Goal: Task Accomplishment & Management: Complete application form

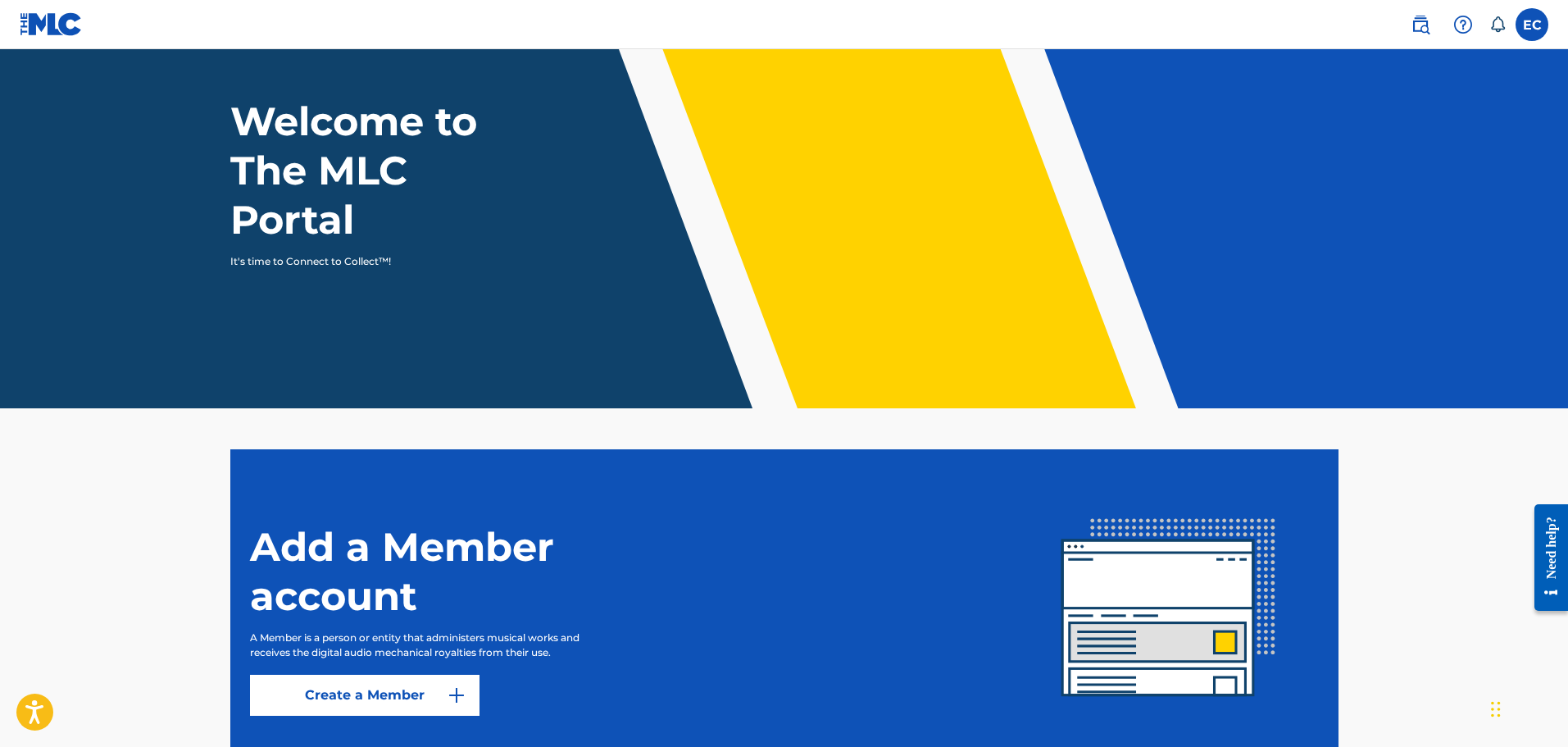
scroll to position [193, 0]
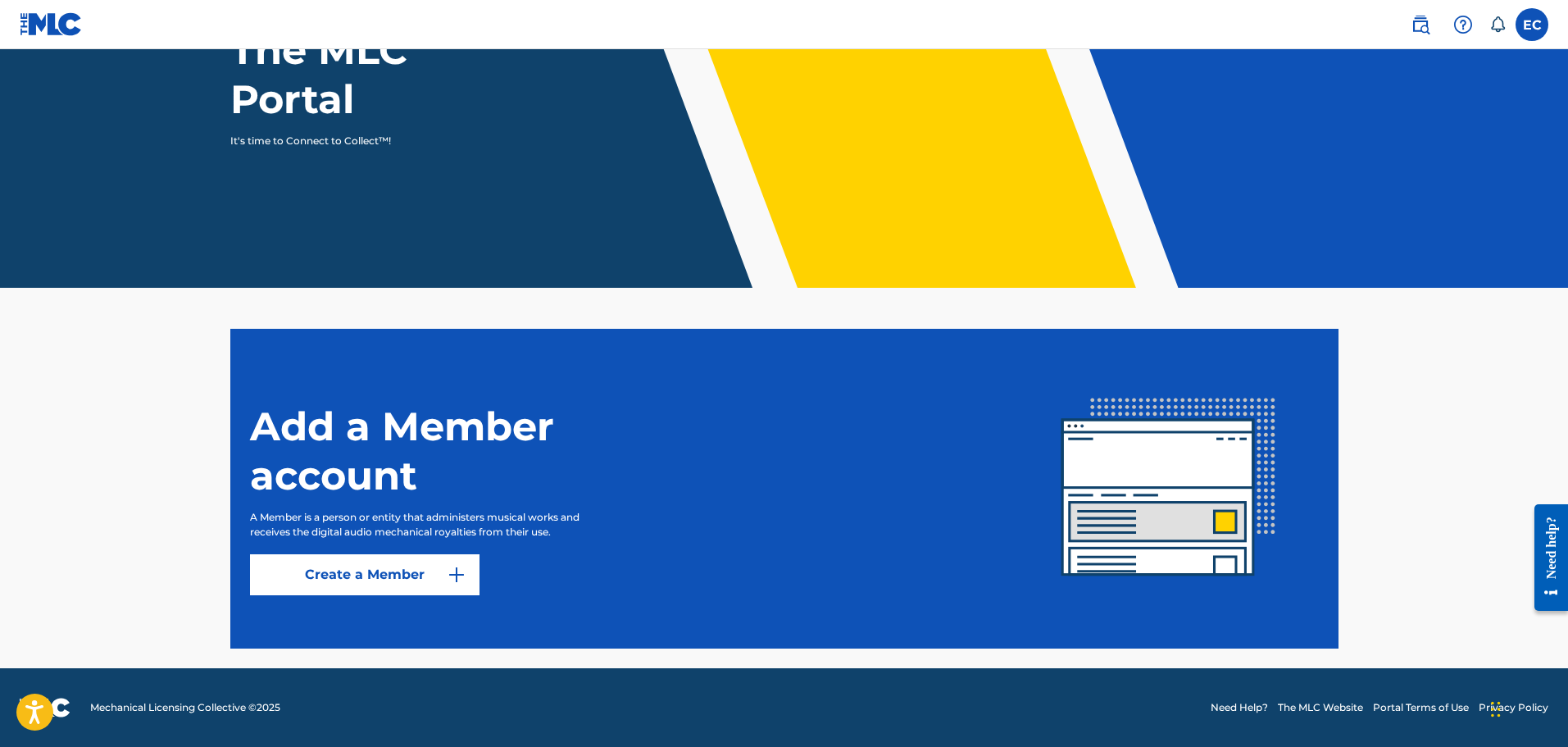
click at [365, 580] on link "Create a Member" at bounding box center [364, 574] width 229 height 41
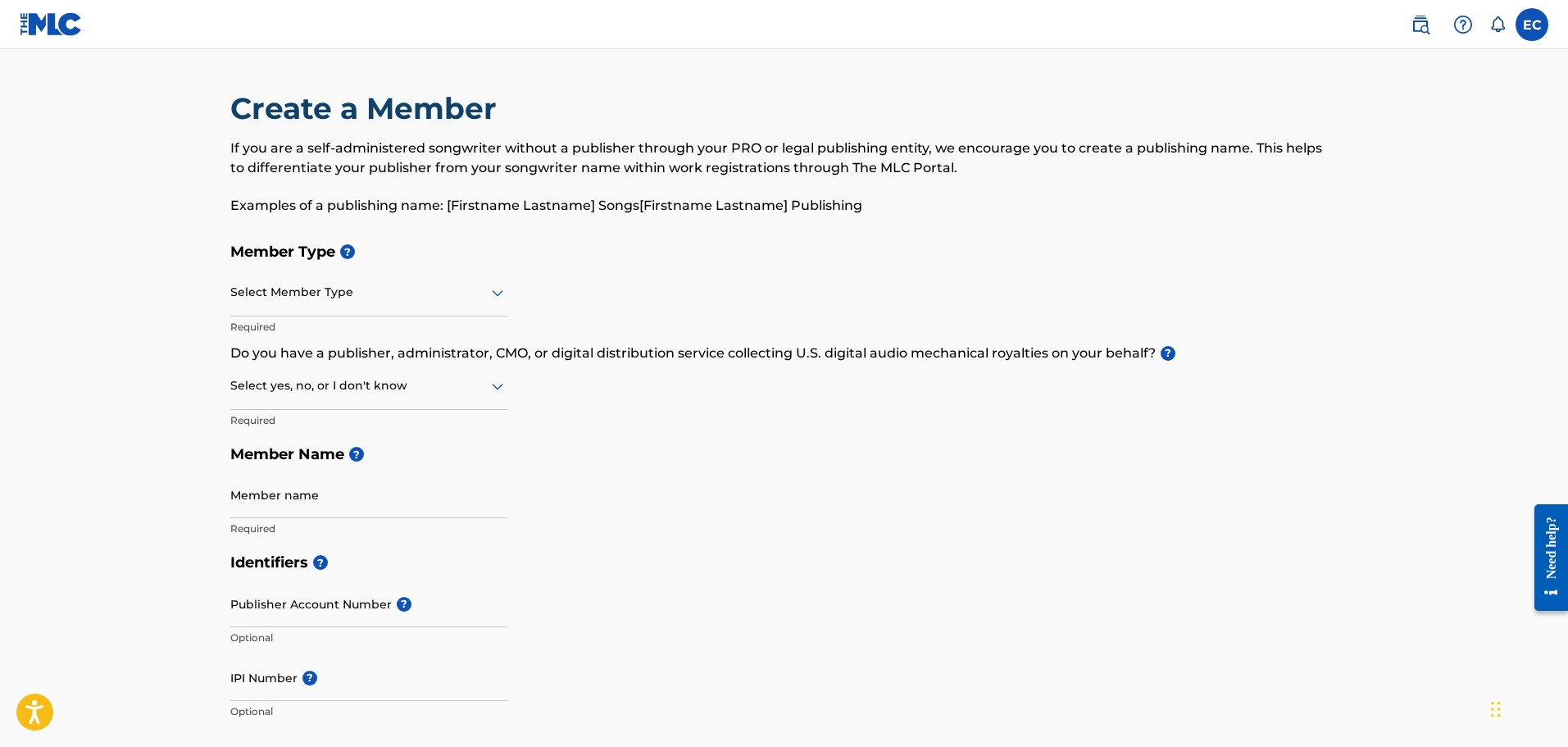
click at [450, 302] on div "Select Member Type" at bounding box center [369, 293] width 277 height 47
click at [602, 290] on div "Member Type ? Select Member Type Required Do you have a publisher, administrato…" at bounding box center [784, 390] width 1108 height 311
click at [355, 492] on input "Member name" at bounding box center [369, 494] width 277 height 47
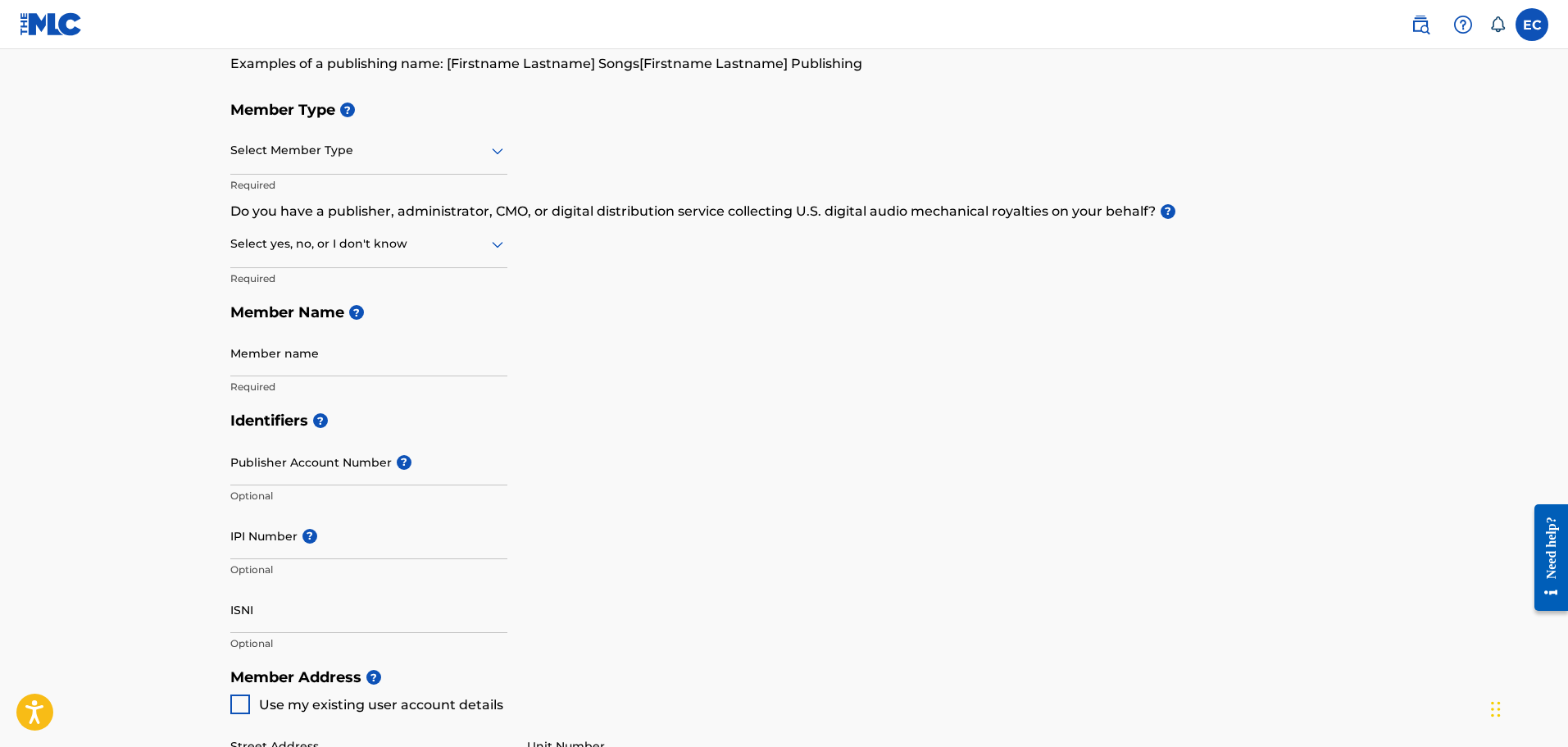
scroll to position [327, 0]
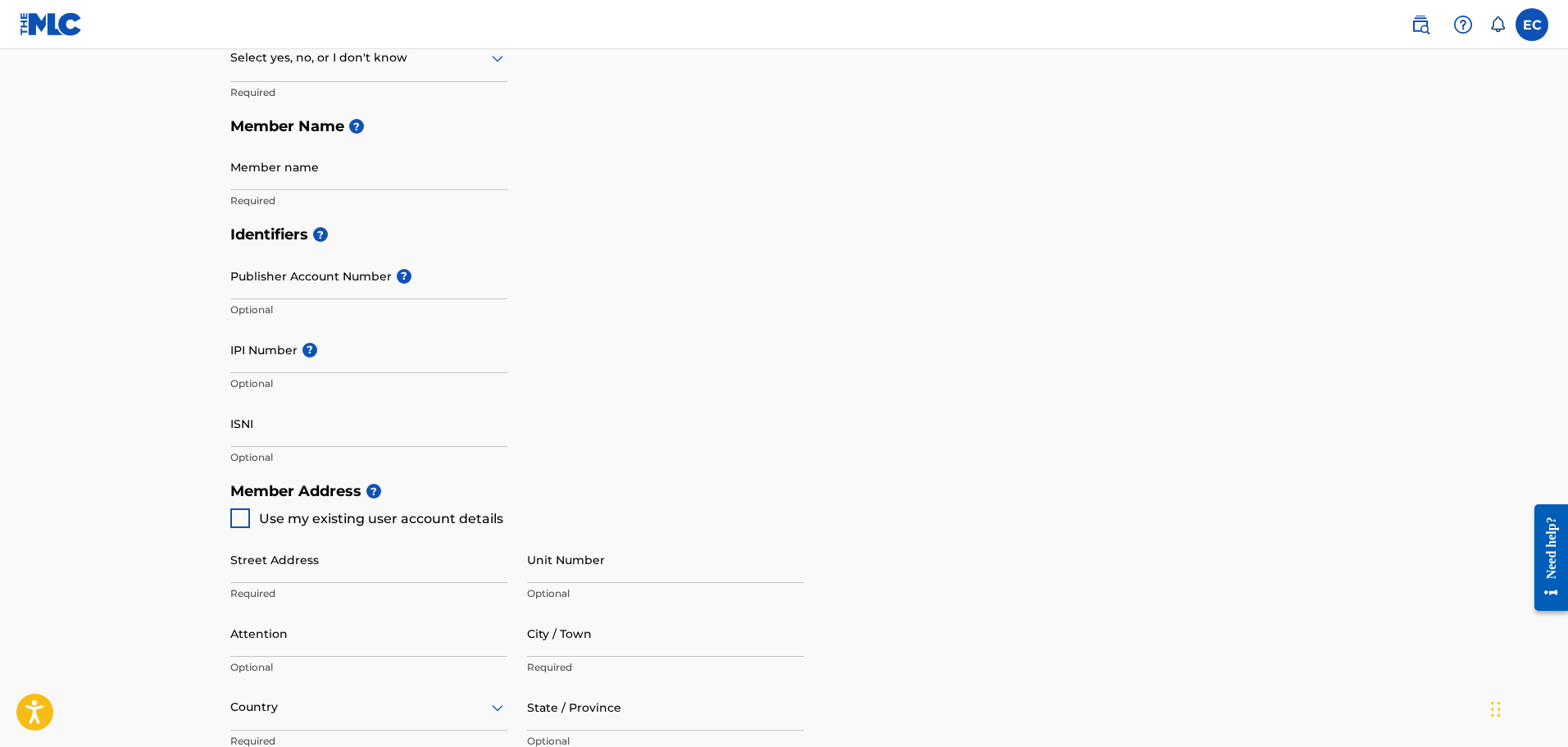
click at [322, 280] on input "Publisher Account Number ?" at bounding box center [369, 276] width 277 height 47
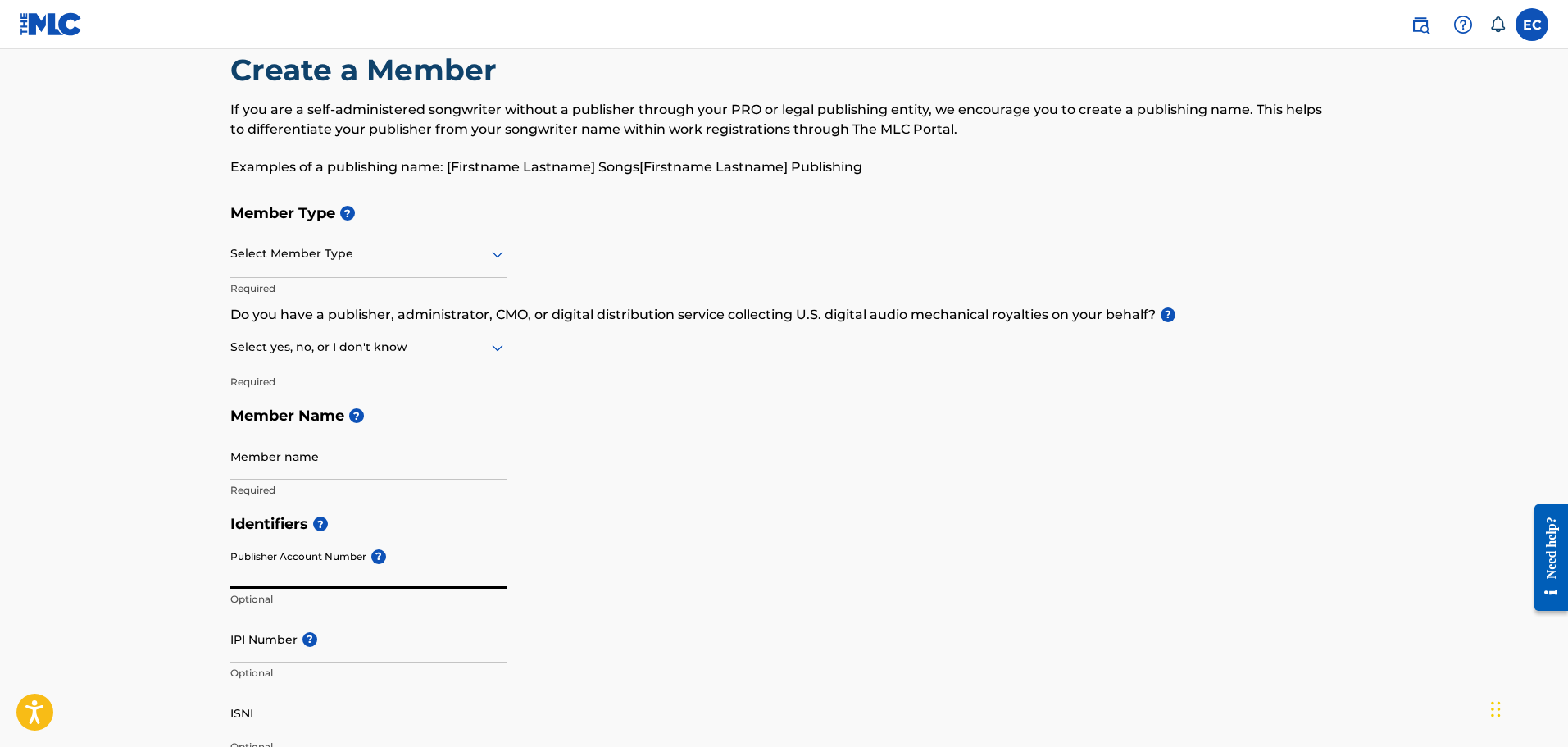
scroll to position [0, 0]
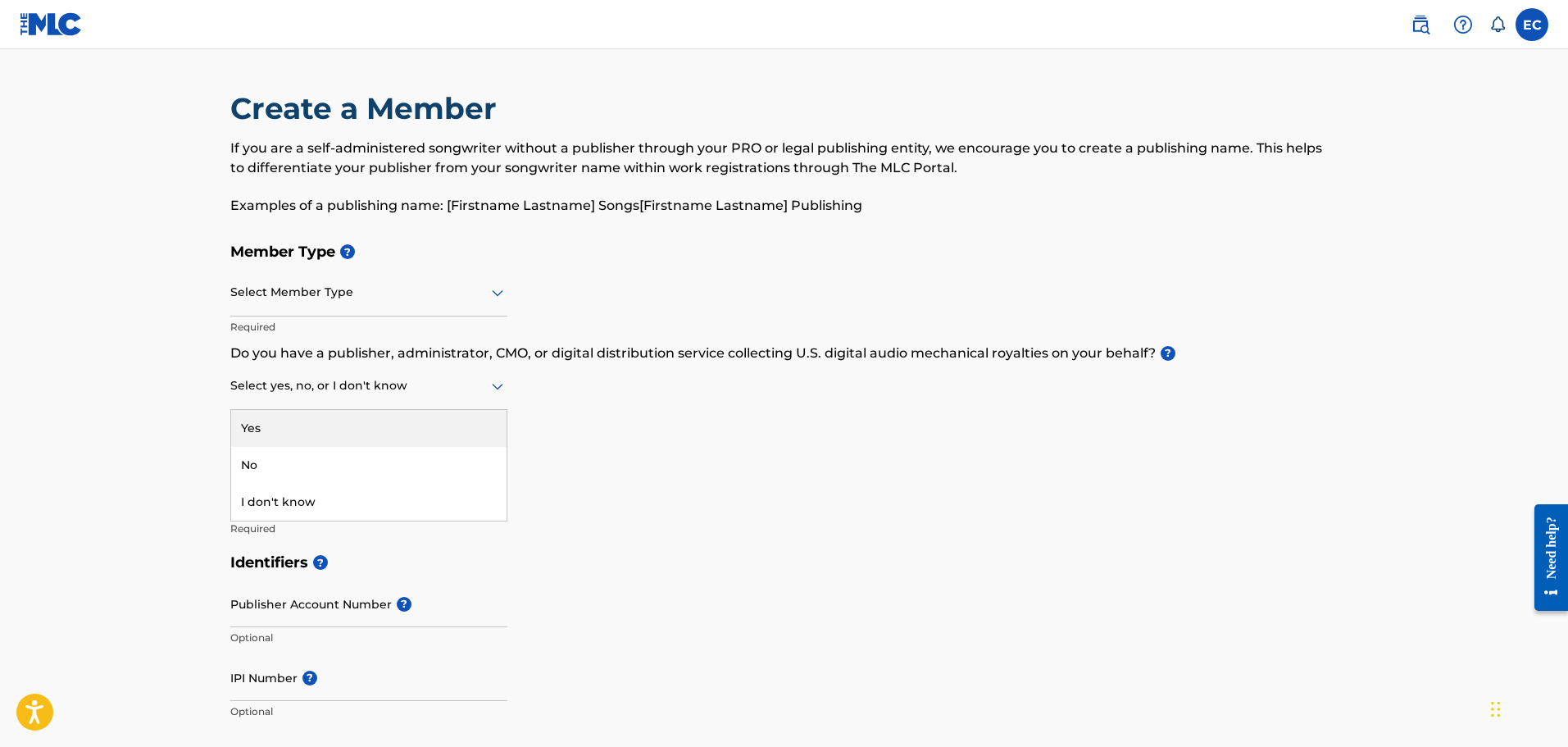
click at [395, 393] on div at bounding box center [369, 385] width 277 height 20
click at [1122, 229] on div "Create a Member If you are a self-administered songwriter without a publisher t…" at bounding box center [784, 162] width 1108 height 144
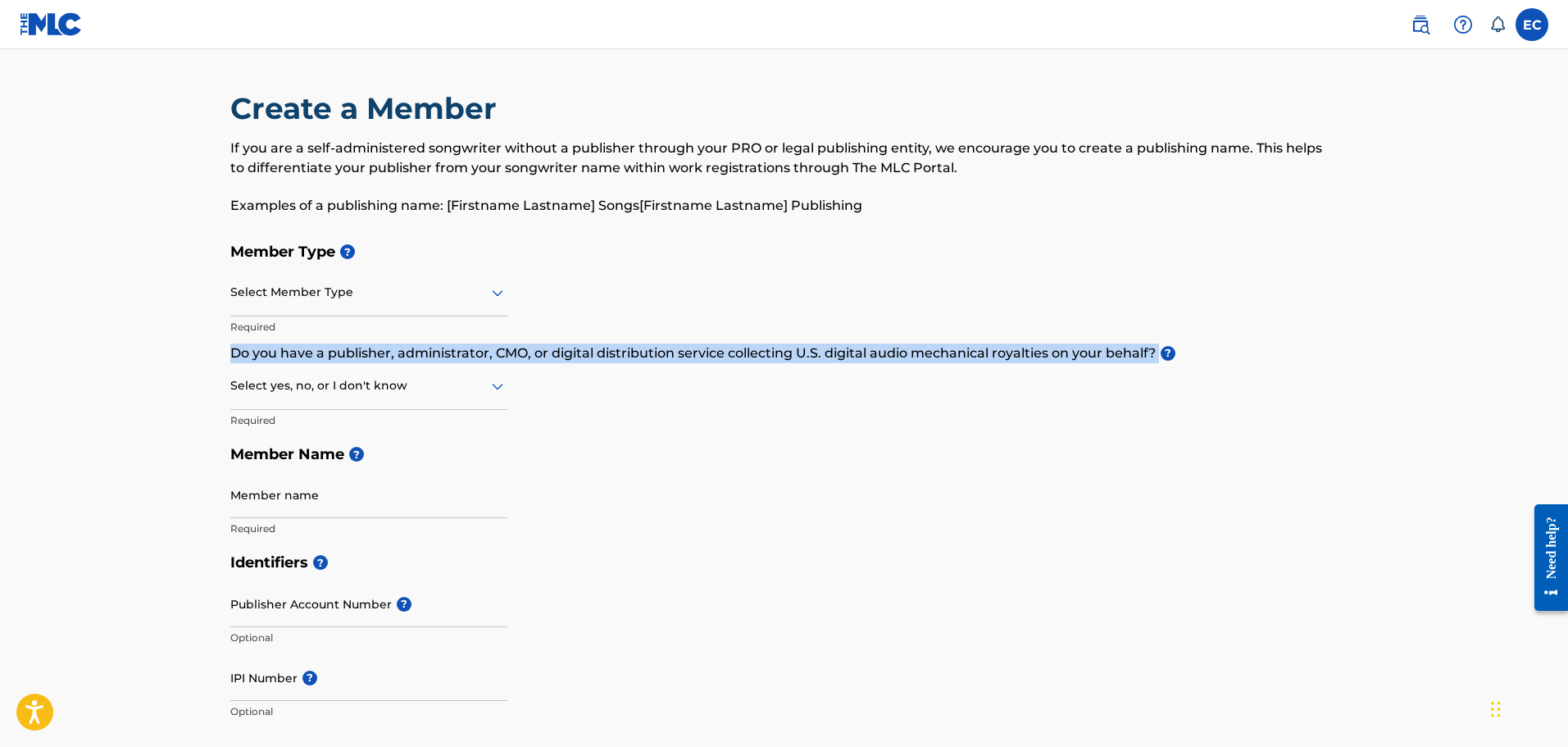
drag, startPoint x: 227, startPoint y: 353, endPoint x: 1158, endPoint y: 357, distance: 931.0
click at [1158, 357] on div "Create a Member If you are a self-administered songwriter without a publisher t…" at bounding box center [784, 744] width 1147 height 1308
copy p "Do you have a publisher, administrator, CMO, or digital distribution service co…"
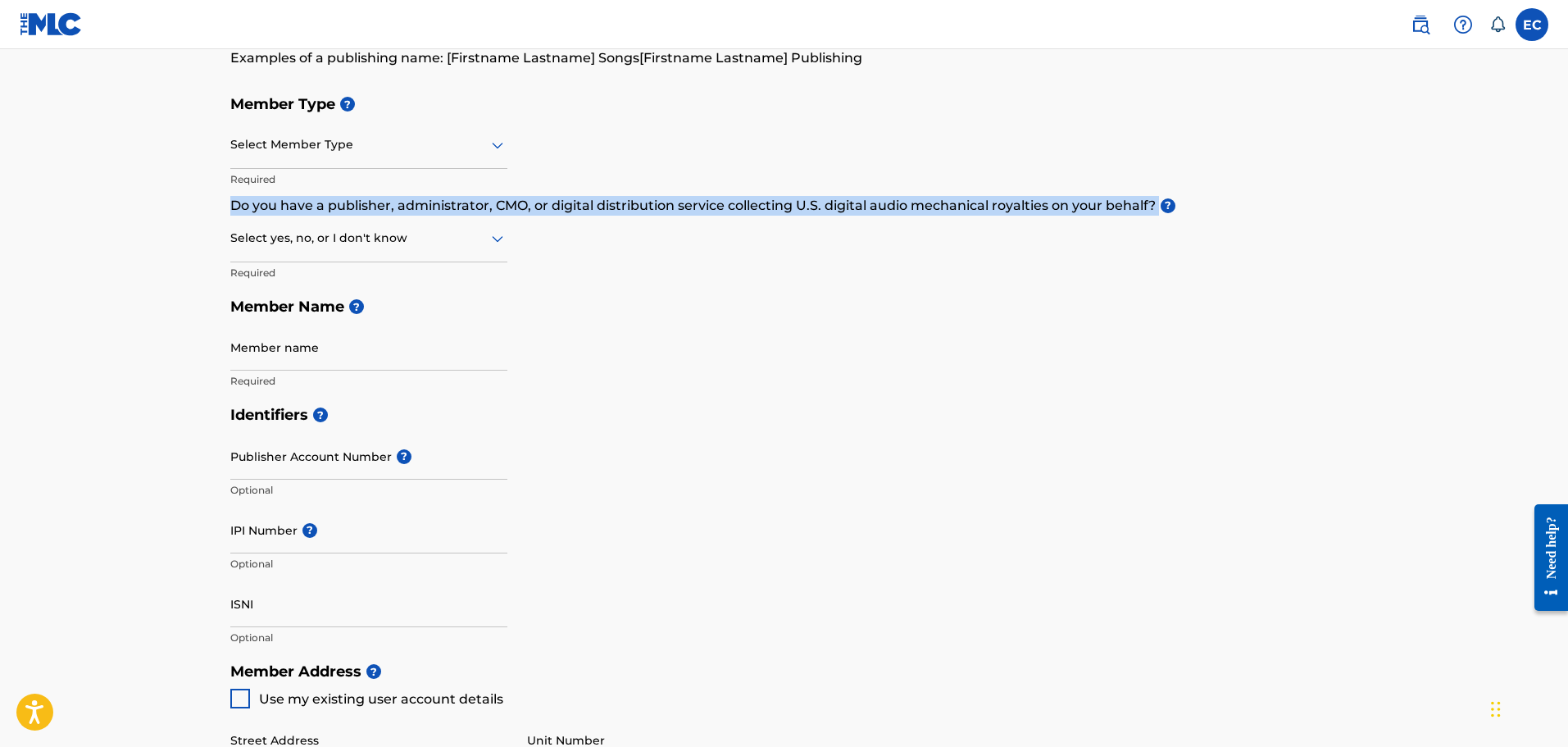
scroll to position [164, 0]
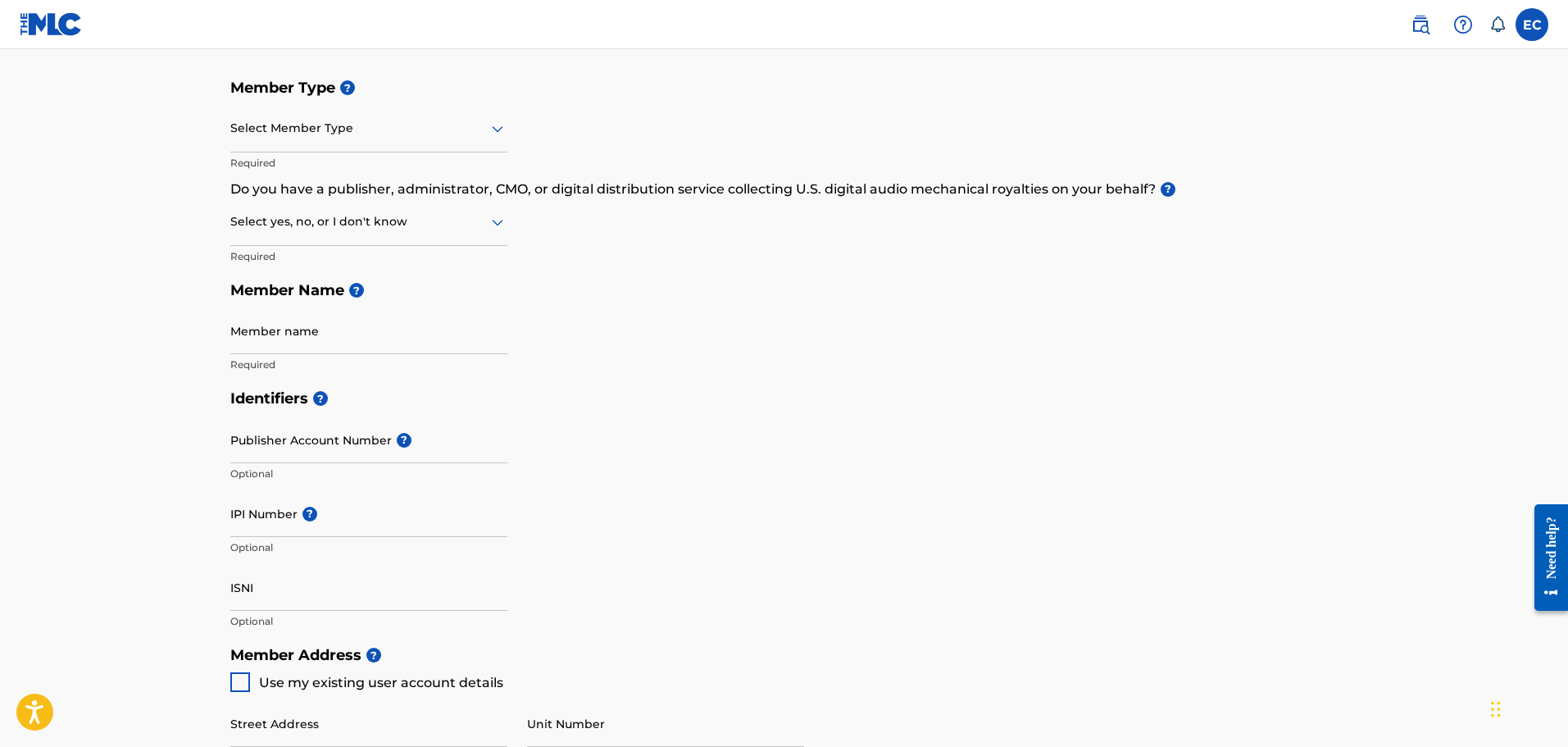
drag, startPoint x: 244, startPoint y: 422, endPoint x: 266, endPoint y: 442, distance: 29.7
click at [253, 435] on input "Publisher Account Number ?" at bounding box center [369, 440] width 277 height 47
drag, startPoint x: 227, startPoint y: 431, endPoint x: 330, endPoint y: 433, distance: 103.0
click at [317, 428] on div "Create a Member If you are a self-administered songwriter without a publisher t…" at bounding box center [784, 580] width 1147 height 1308
drag, startPoint x: 389, startPoint y: 436, endPoint x: 226, endPoint y: 433, distance: 163.0
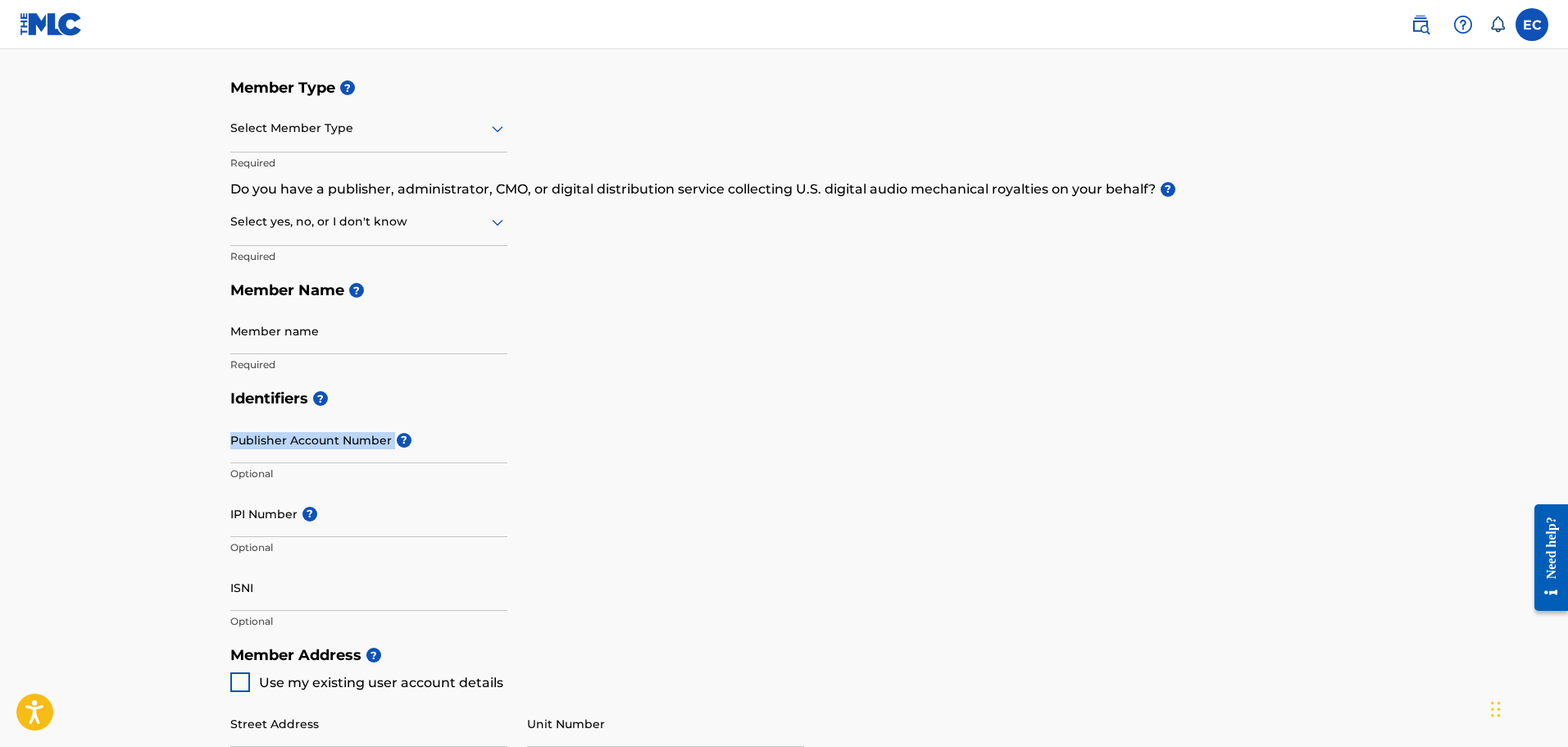
click at [231, 434] on div "Publisher Account Number ? Optional" at bounding box center [369, 453] width 277 height 74
click at [230, 434] on div "Create a Member If you are a self-administered songwriter without a publisher t…" at bounding box center [784, 580] width 1147 height 1308
drag, startPoint x: 233, startPoint y: 440, endPoint x: 322, endPoint y: 433, distance: 89.3
click at [342, 444] on input "Publisher Account Number ?" at bounding box center [369, 440] width 277 height 47
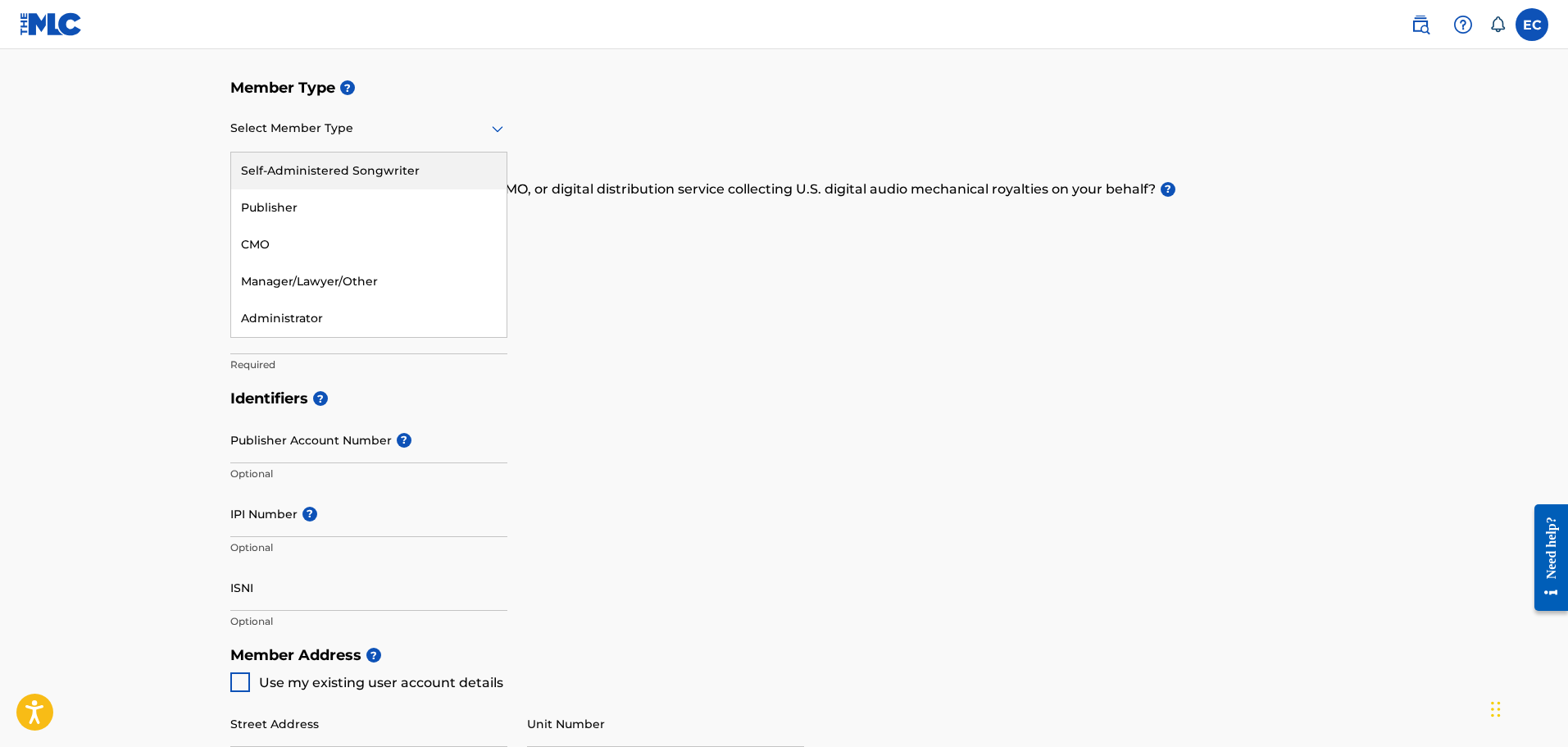
click at [410, 147] on div "Select Member Type" at bounding box center [369, 129] width 277 height 47
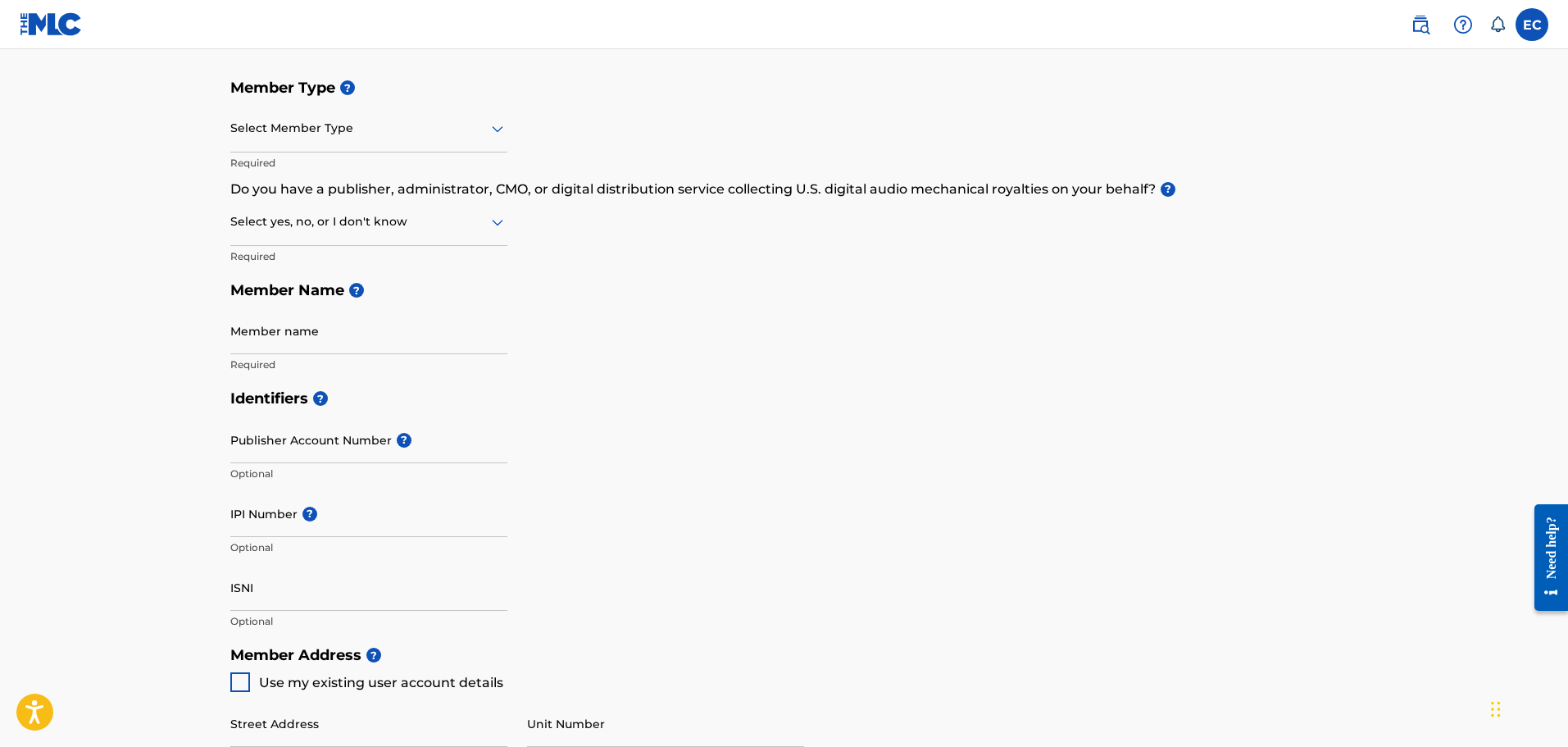
click at [434, 109] on div "Select Member Type" at bounding box center [369, 129] width 277 height 47
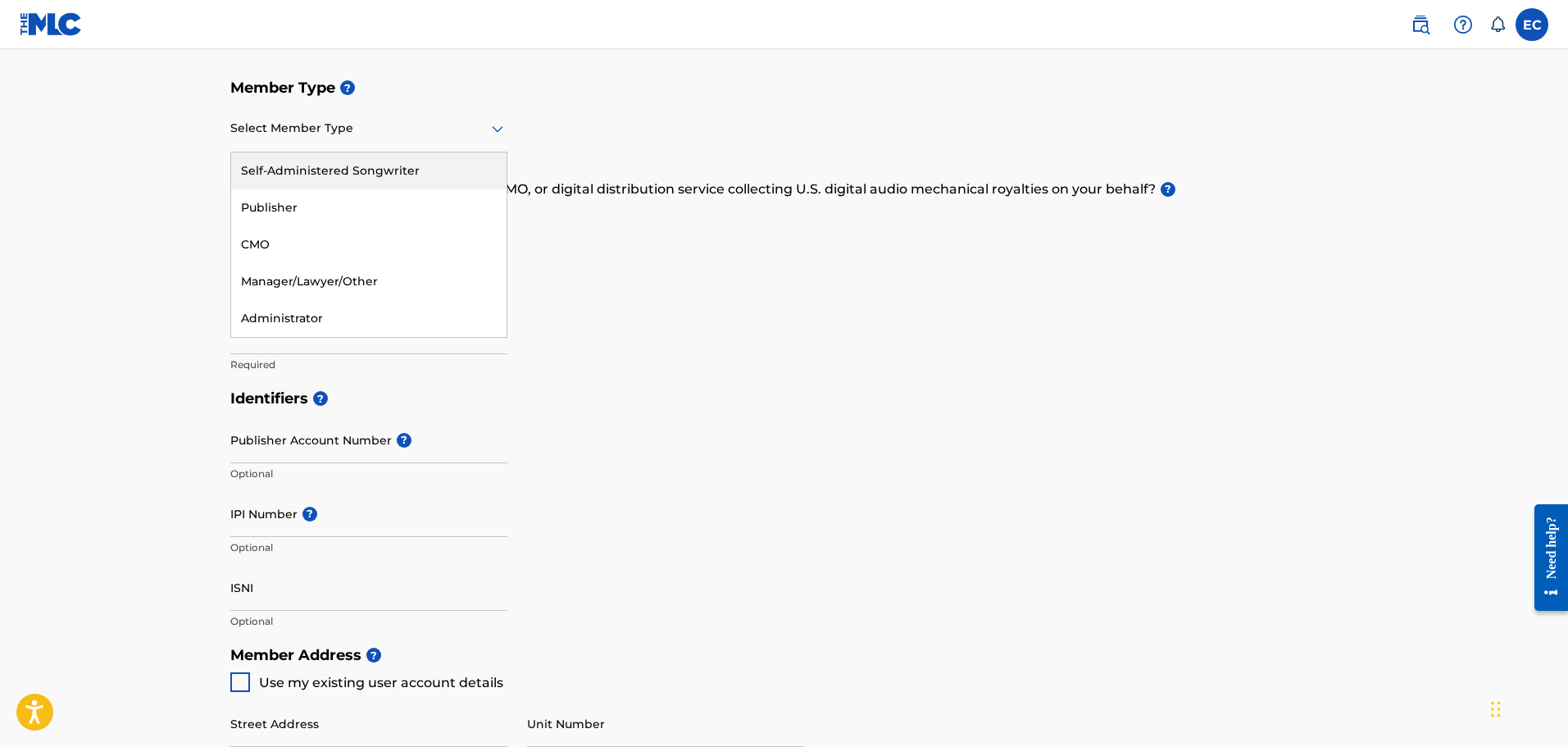
click at [406, 177] on div "Self-Administered Songwriter" at bounding box center [369, 171] width 276 height 36
click at [478, 127] on div at bounding box center [369, 128] width 277 height 20
click at [870, 88] on h5 "Member Type ?" at bounding box center [784, 87] width 1108 height 36
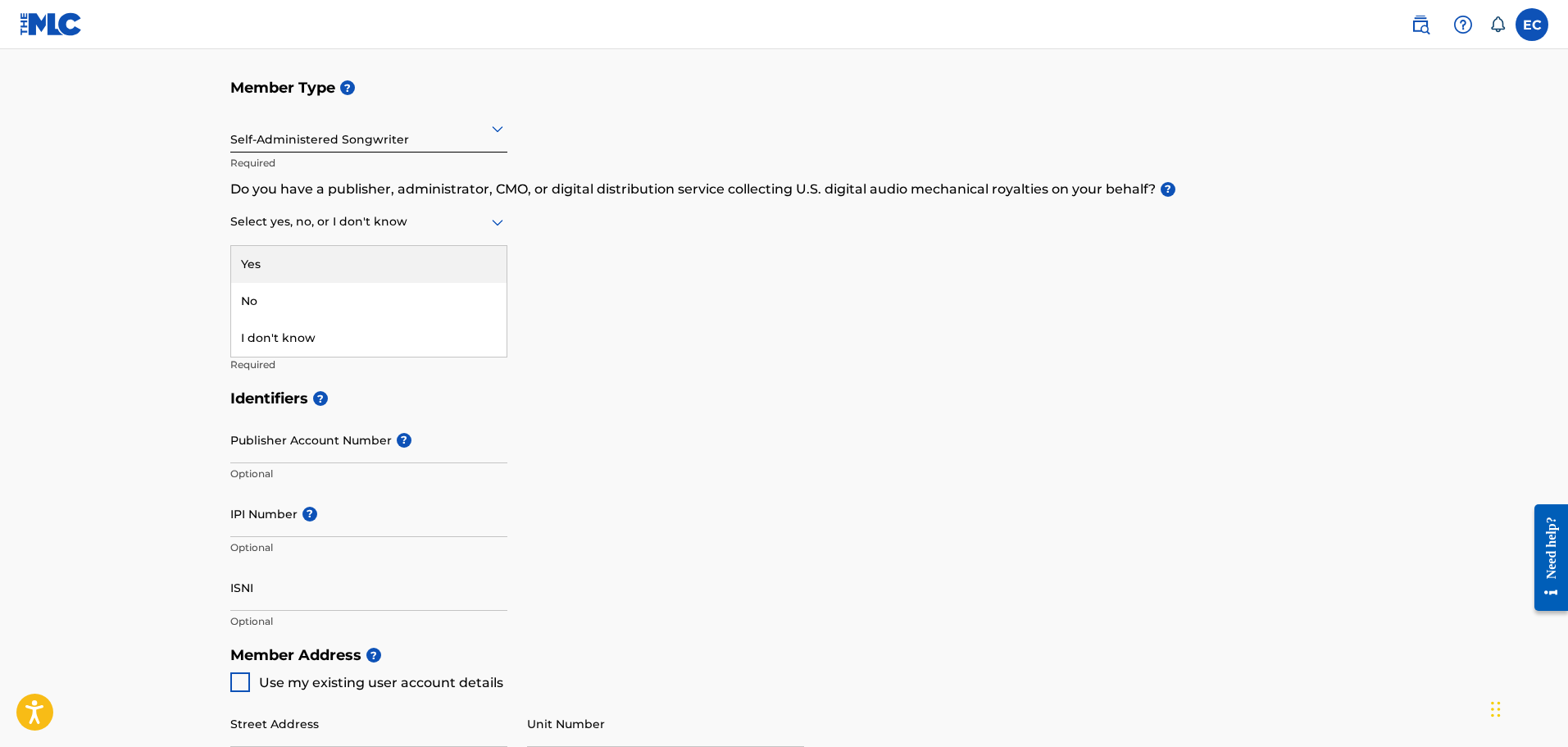
click at [437, 214] on div at bounding box center [369, 221] width 277 height 20
click at [367, 304] on div "No" at bounding box center [369, 301] width 276 height 36
click at [346, 345] on input "Member name" at bounding box center [369, 330] width 277 height 47
click at [305, 336] on input "Member name" at bounding box center [369, 330] width 277 height 47
type input "Anybody Et Al Records"
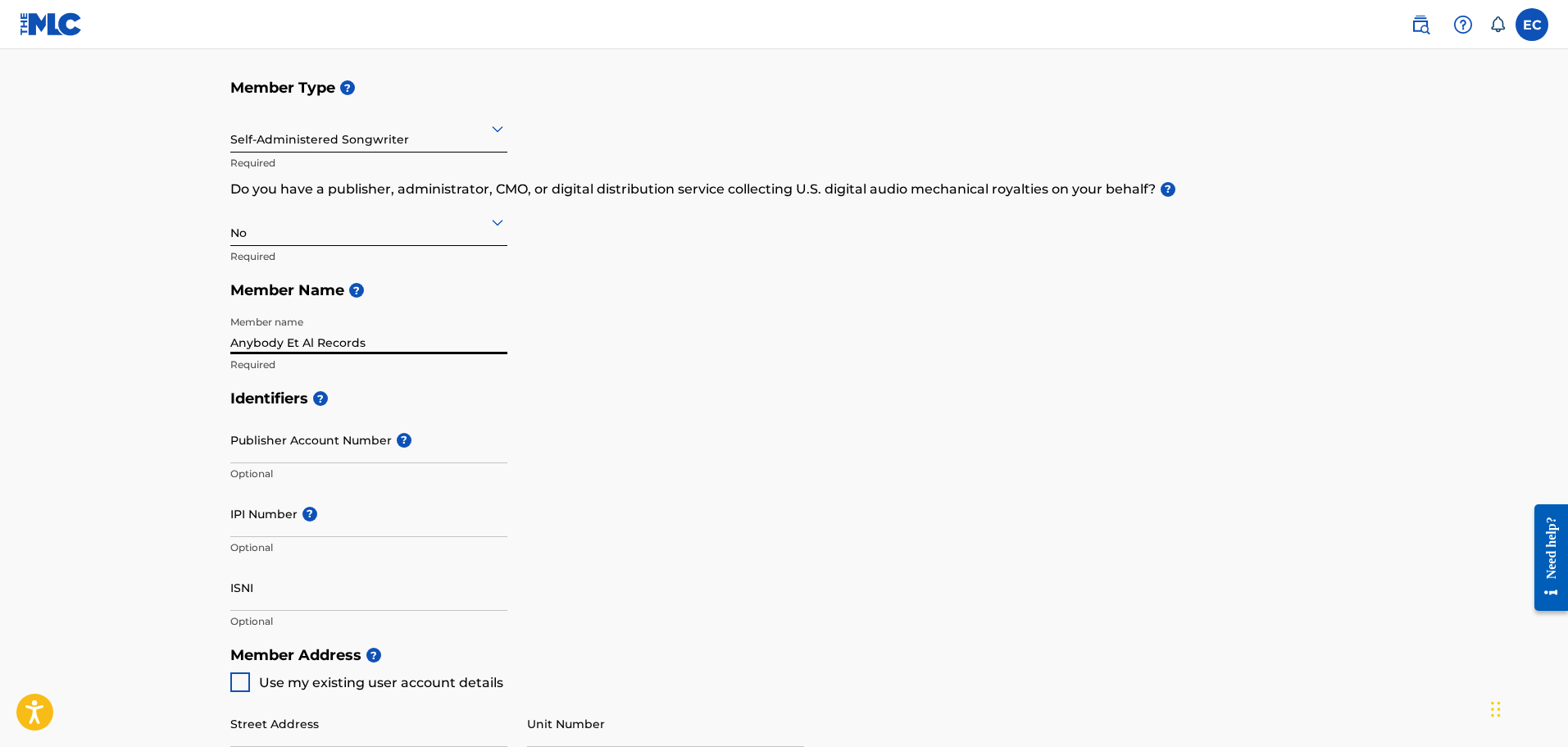
click at [331, 445] on input "Publisher Account Number ?" at bounding box center [369, 440] width 277 height 47
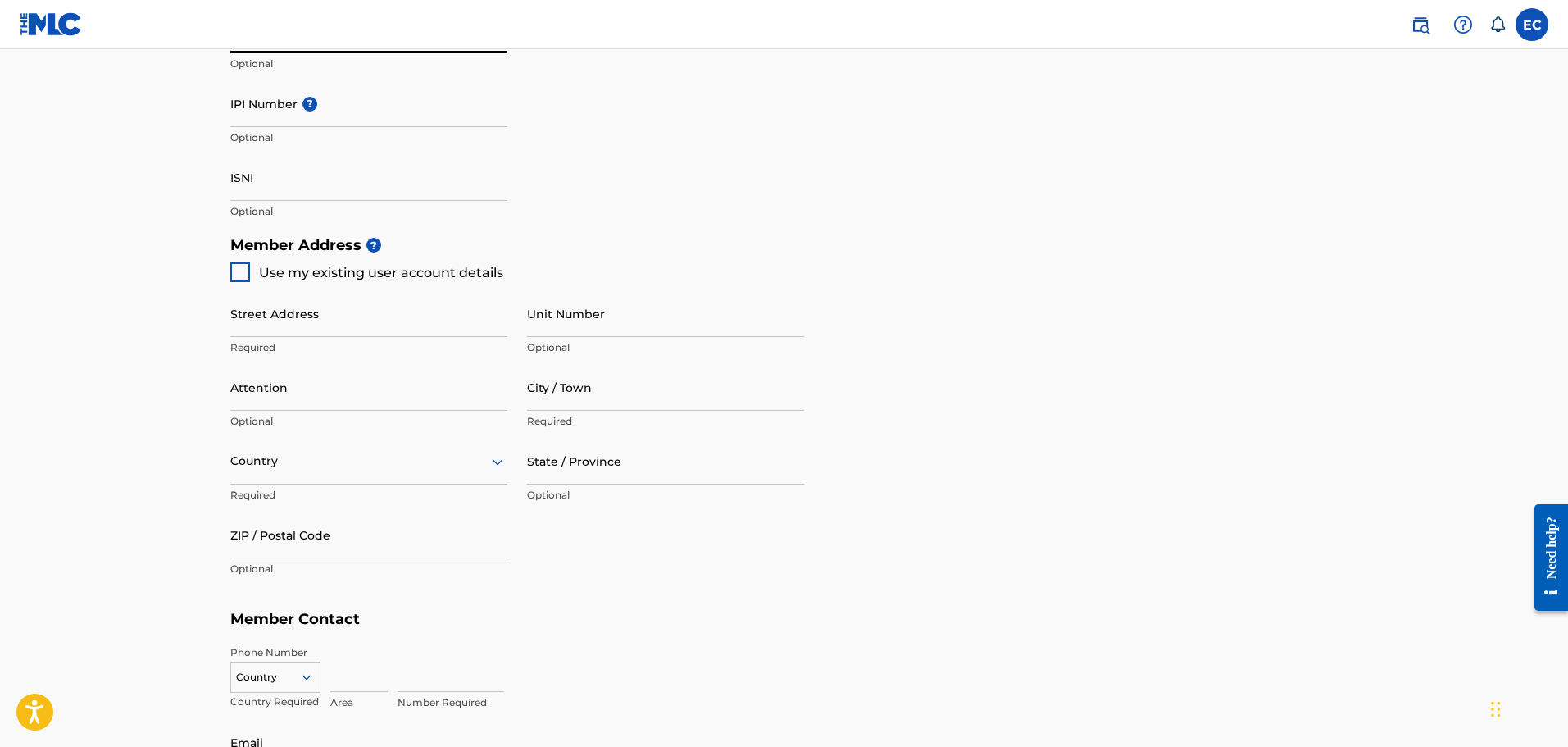
scroll to position [410, 0]
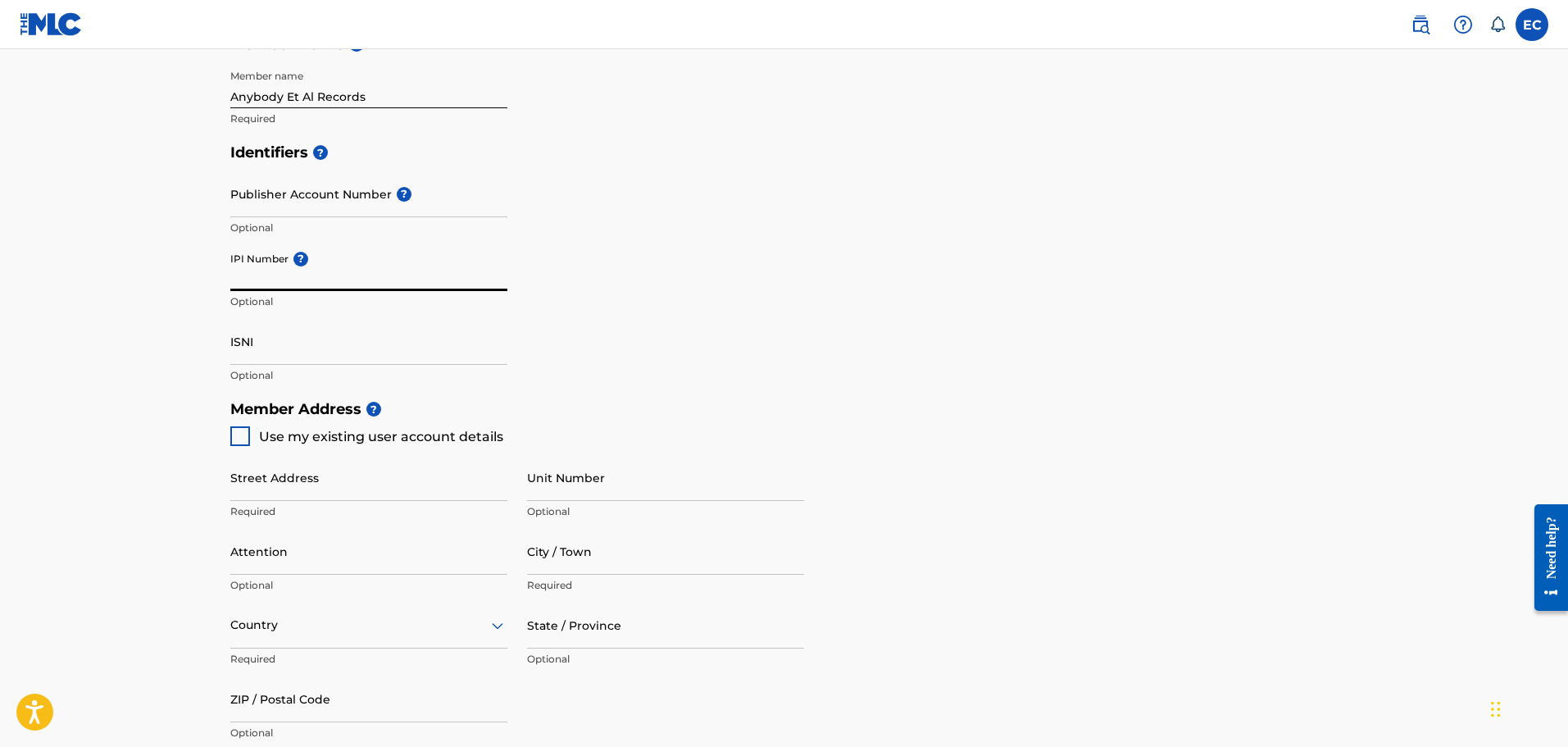
click at [377, 265] on input "IPI Number ?" at bounding box center [369, 267] width 277 height 47
type input "1306826851"
click at [191, 347] on main "Create a Member If you are a self-administered songwriter without a publisher t…" at bounding box center [784, 374] width 1568 height 1472
click at [242, 441] on div at bounding box center [240, 436] width 19 height 19
type input "41951 Park Ridge Road"
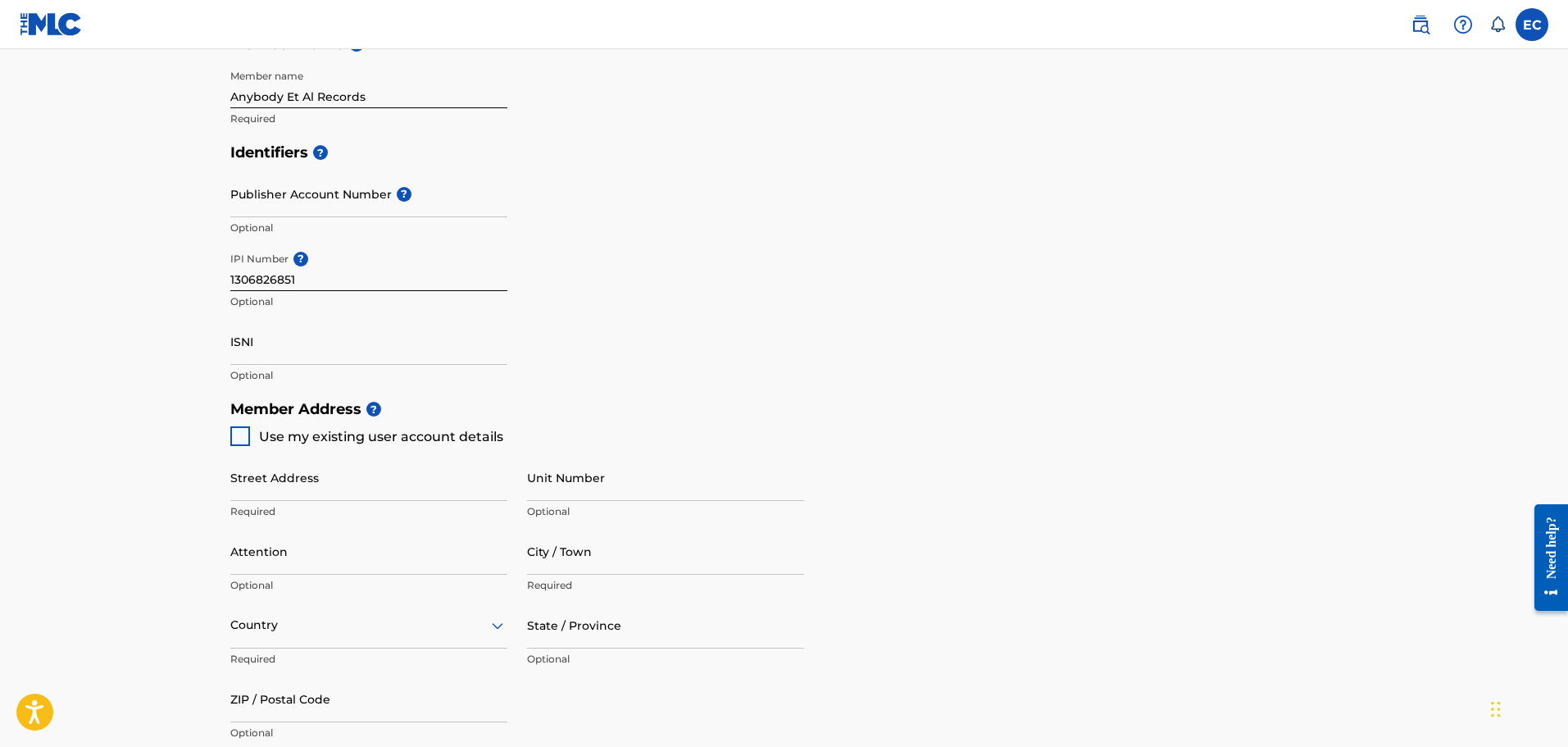
type input "Novi"
type input "48375"
type input "248"
type input "8805389"
type input "[EMAIL_ADDRESS][DOMAIN_NAME]"
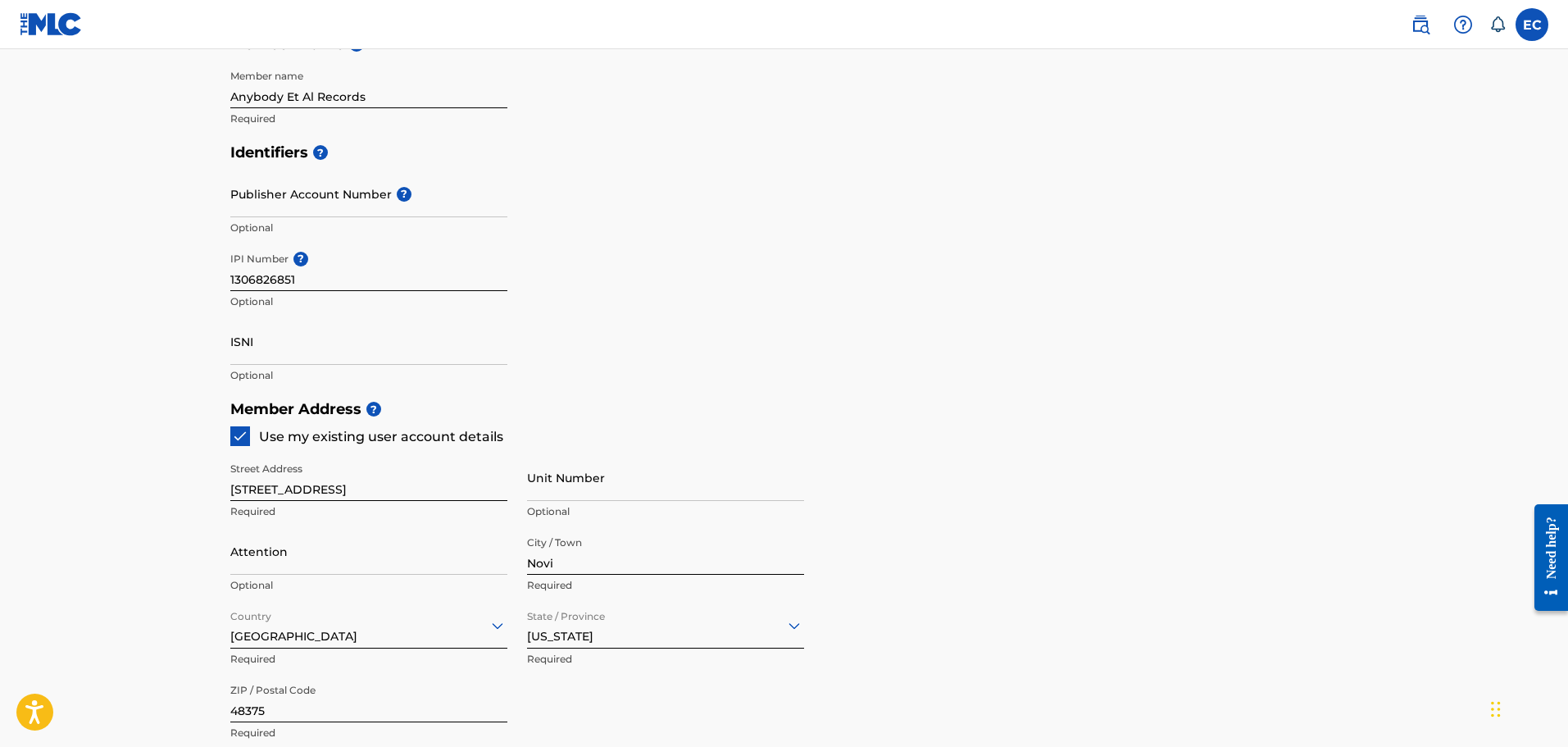
scroll to position [574, 0]
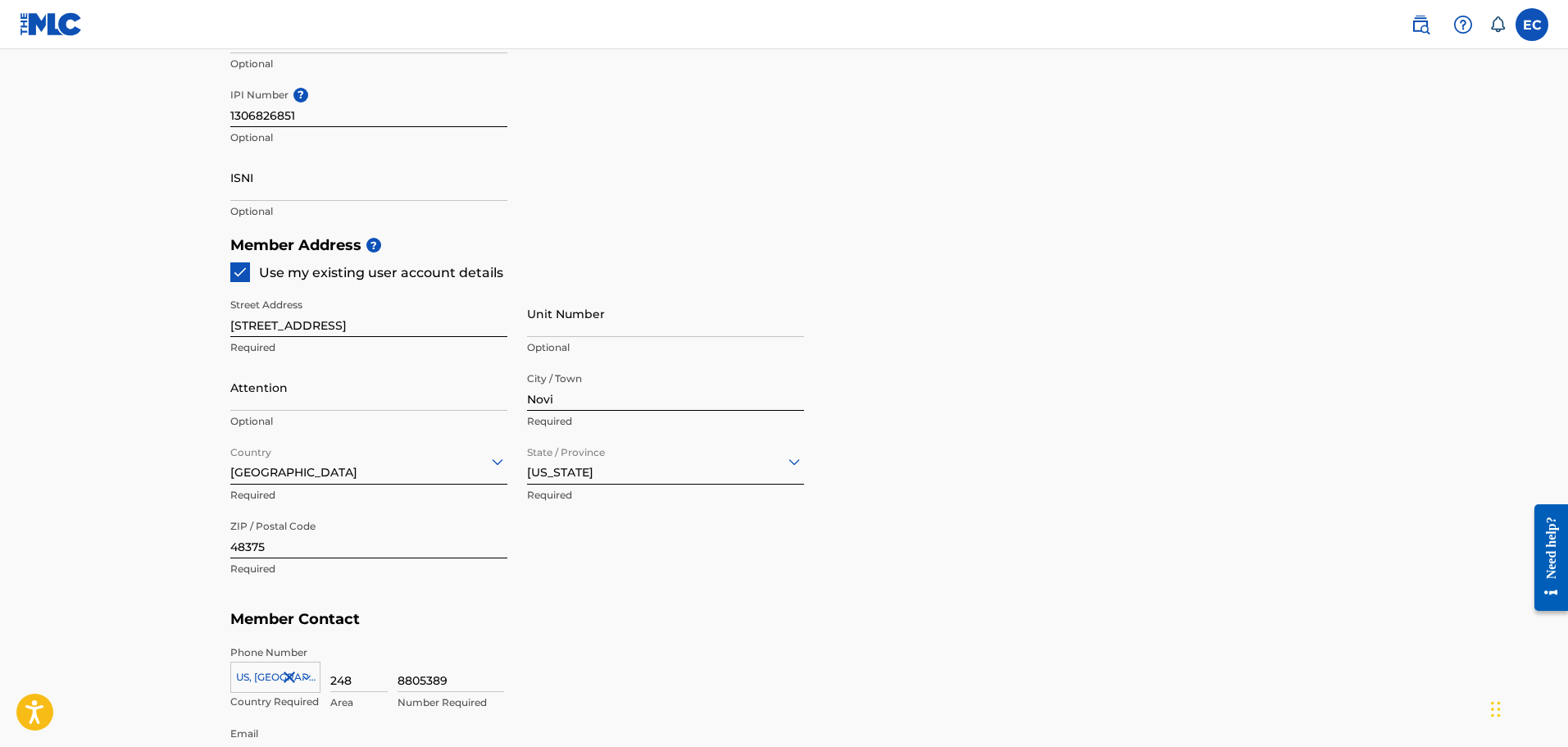
click at [345, 392] on input "Attention" at bounding box center [369, 387] width 277 height 47
click at [114, 437] on main "Create a Member If you are a self-administered songwriter without a publisher t…" at bounding box center [784, 211] width 1568 height 1472
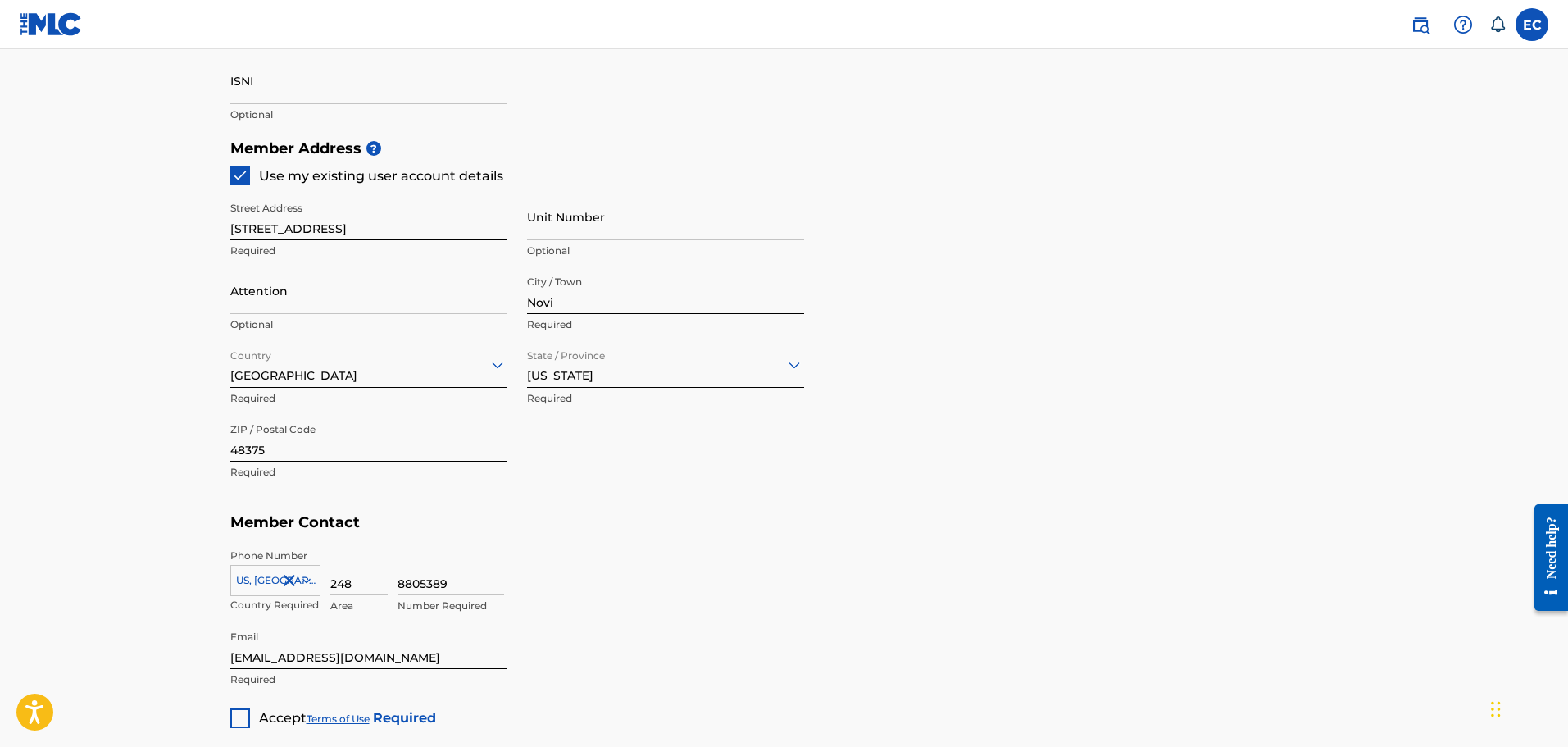
scroll to position [820, 0]
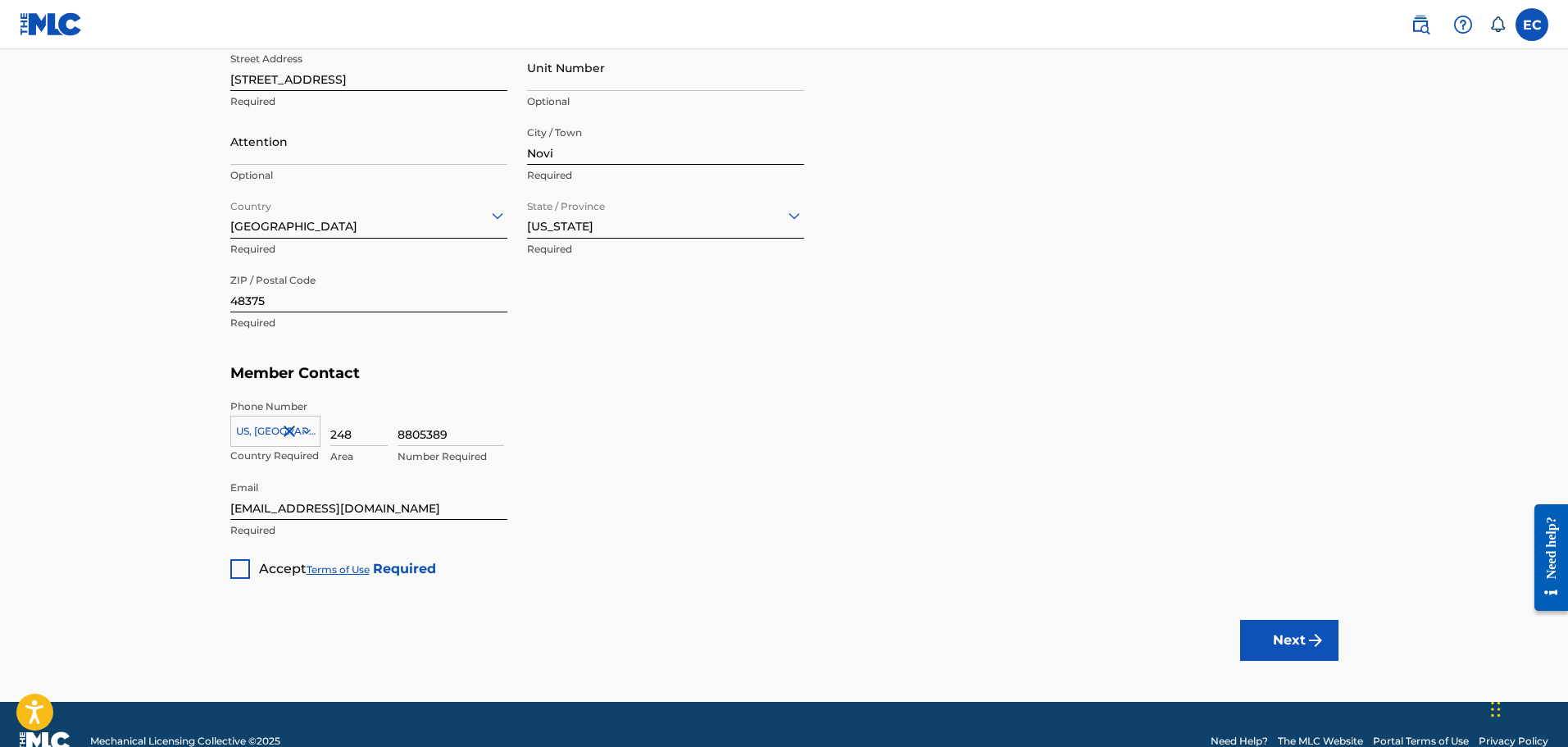
click at [250, 576] on div "Accept Terms of Use Required" at bounding box center [333, 562] width 205 height 32
click at [239, 576] on div at bounding box center [240, 568] width 19 height 19
click at [1266, 652] on button "Next" at bounding box center [1290, 639] width 98 height 41
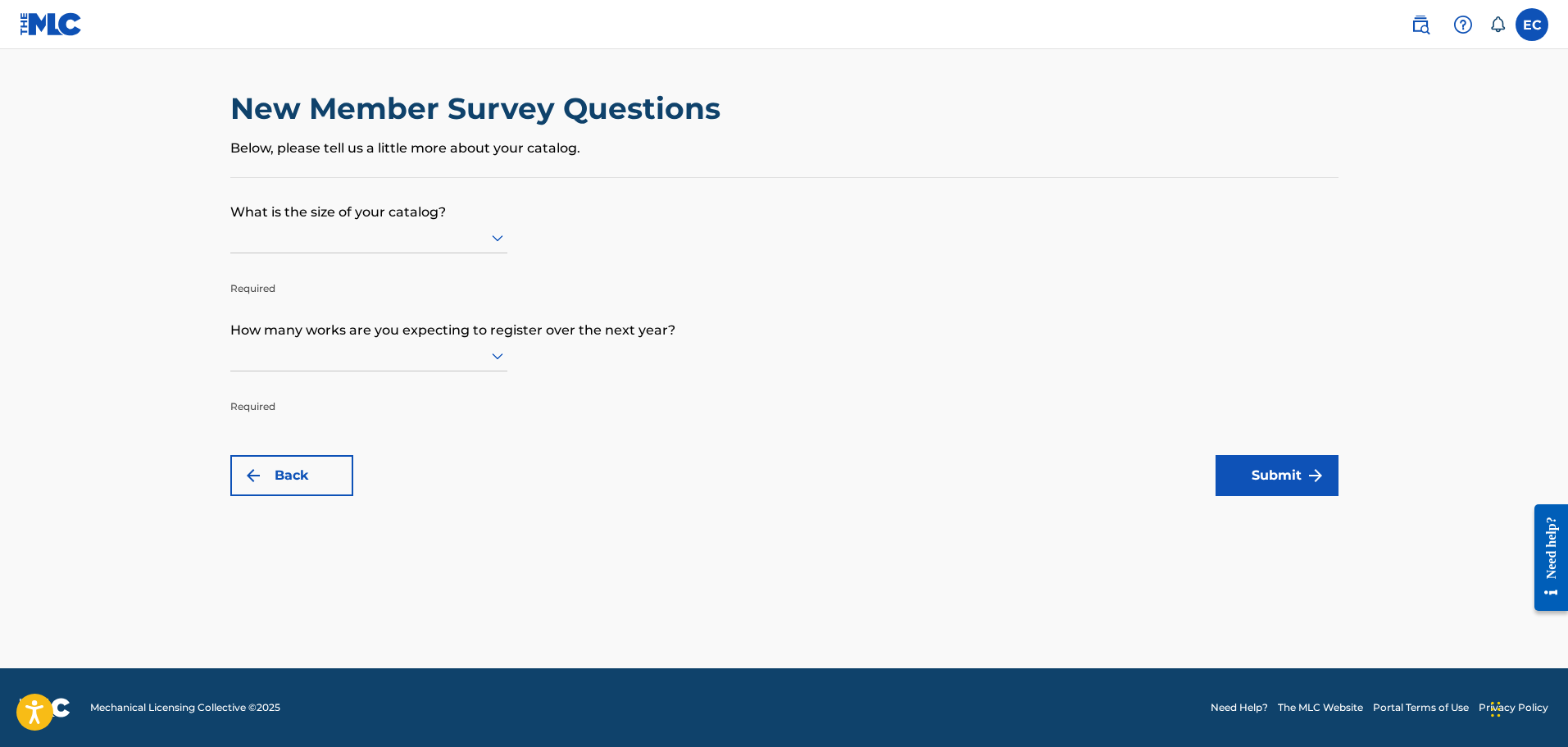
click at [447, 239] on div at bounding box center [369, 236] width 277 height 20
click at [856, 465] on div "Back Submit" at bounding box center [784, 475] width 1108 height 41
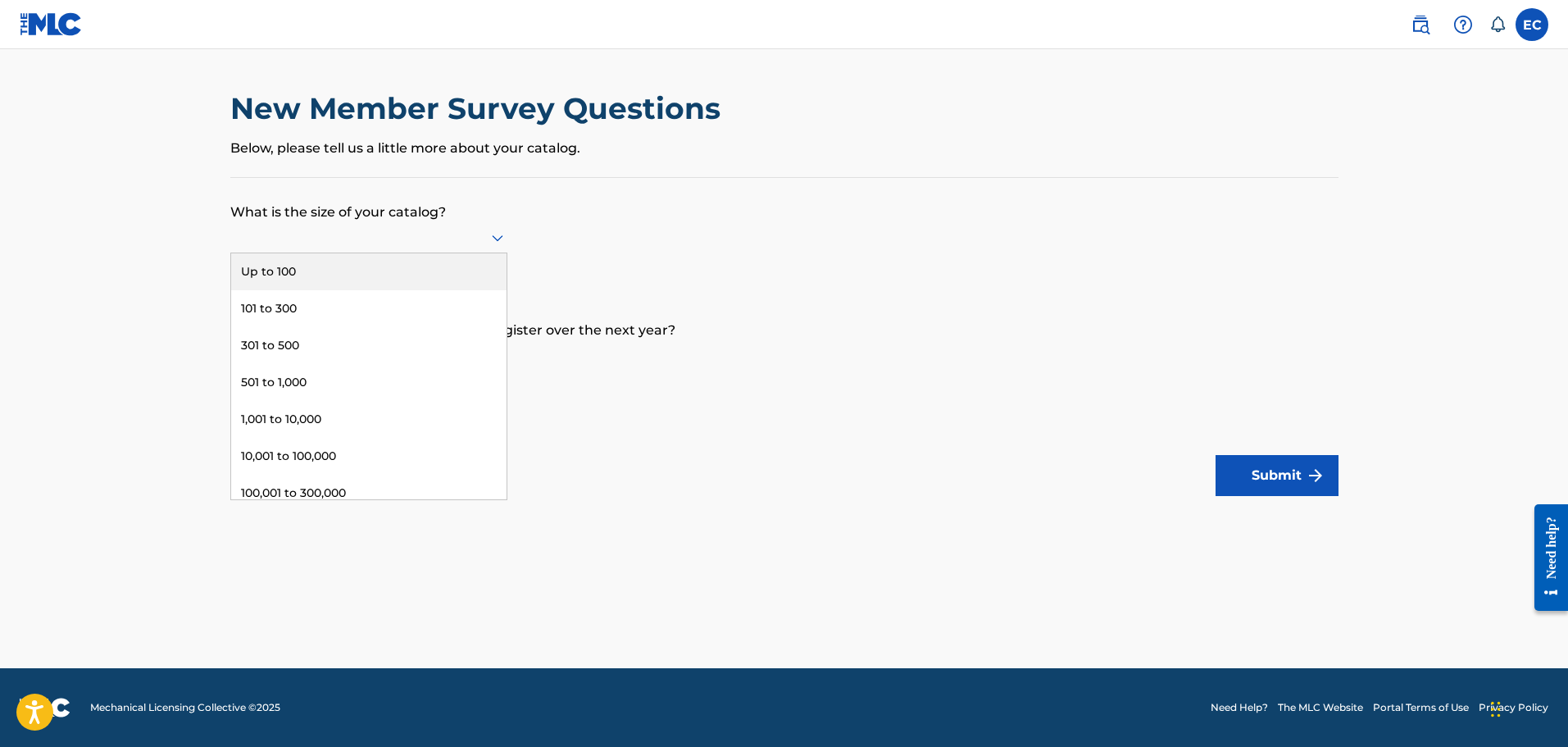
click at [441, 229] on div at bounding box center [369, 236] width 277 height 20
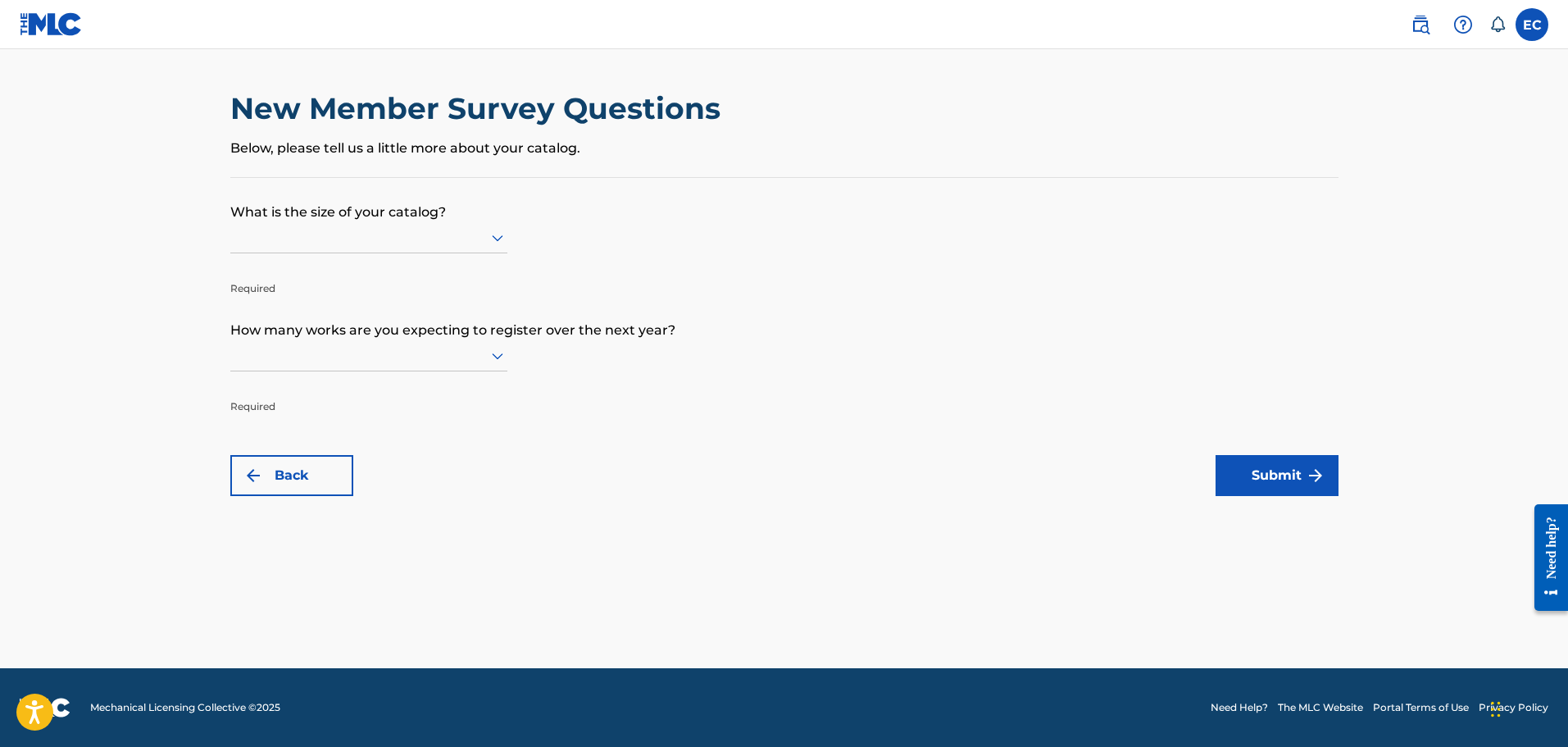
click at [706, 169] on div "New Member Survey Questions Below, please tell us a little more about your cata…" at bounding box center [784, 133] width 1108 height 86
drag, startPoint x: 231, startPoint y: 212, endPoint x: 448, endPoint y: 199, distance: 217.4
click at [448, 199] on p "What is the size of your catalog?" at bounding box center [784, 200] width 1108 height 44
copy p "What is the size of your catalog?"
drag, startPoint x: 229, startPoint y: 327, endPoint x: 702, endPoint y: 329, distance: 473.0
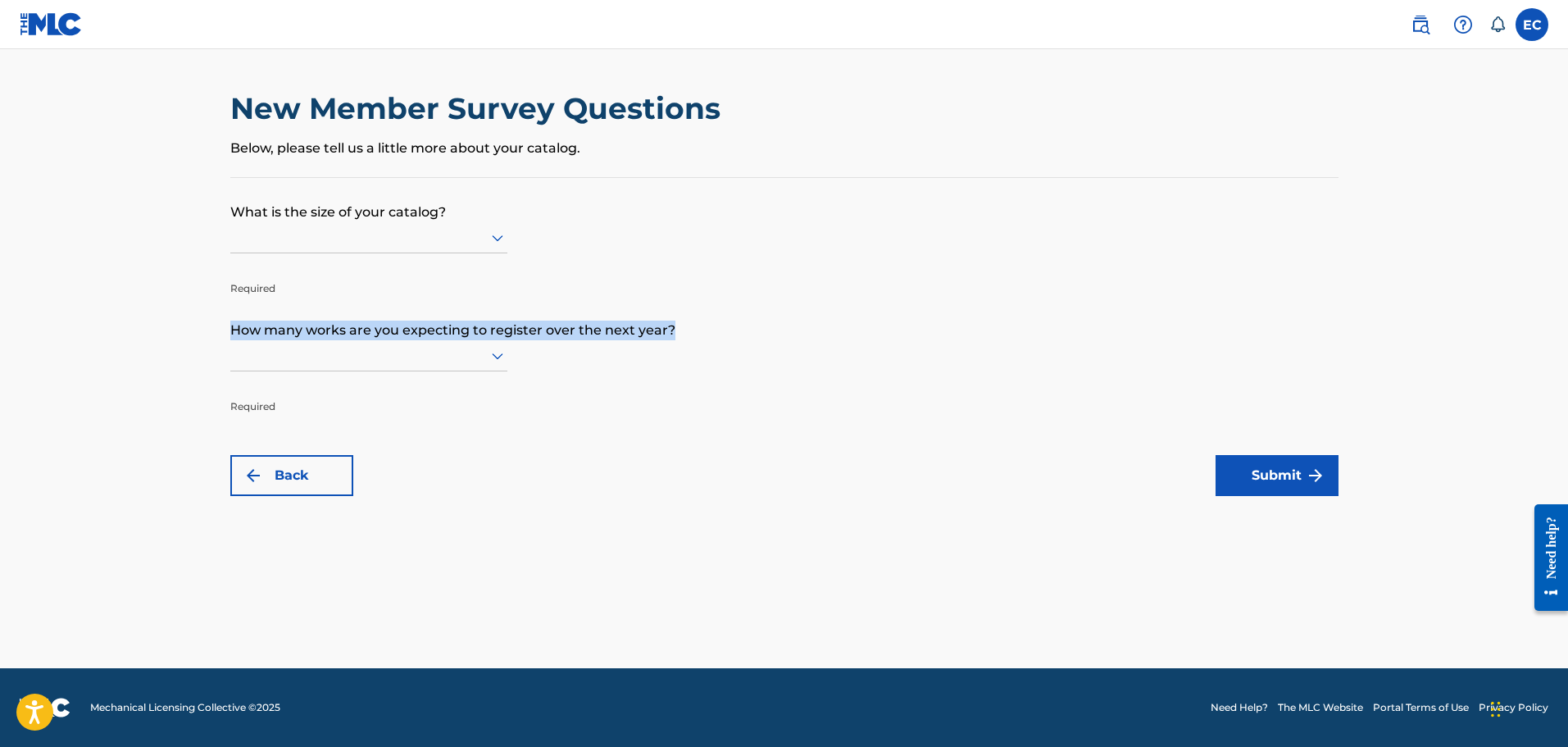
click at [702, 329] on div "New Member Survey Questions Below, please tell us a little more about your cata…" at bounding box center [784, 293] width 1147 height 406
copy p "How many works are you expecting to register over the next year?"
click at [383, 242] on div at bounding box center [369, 236] width 277 height 20
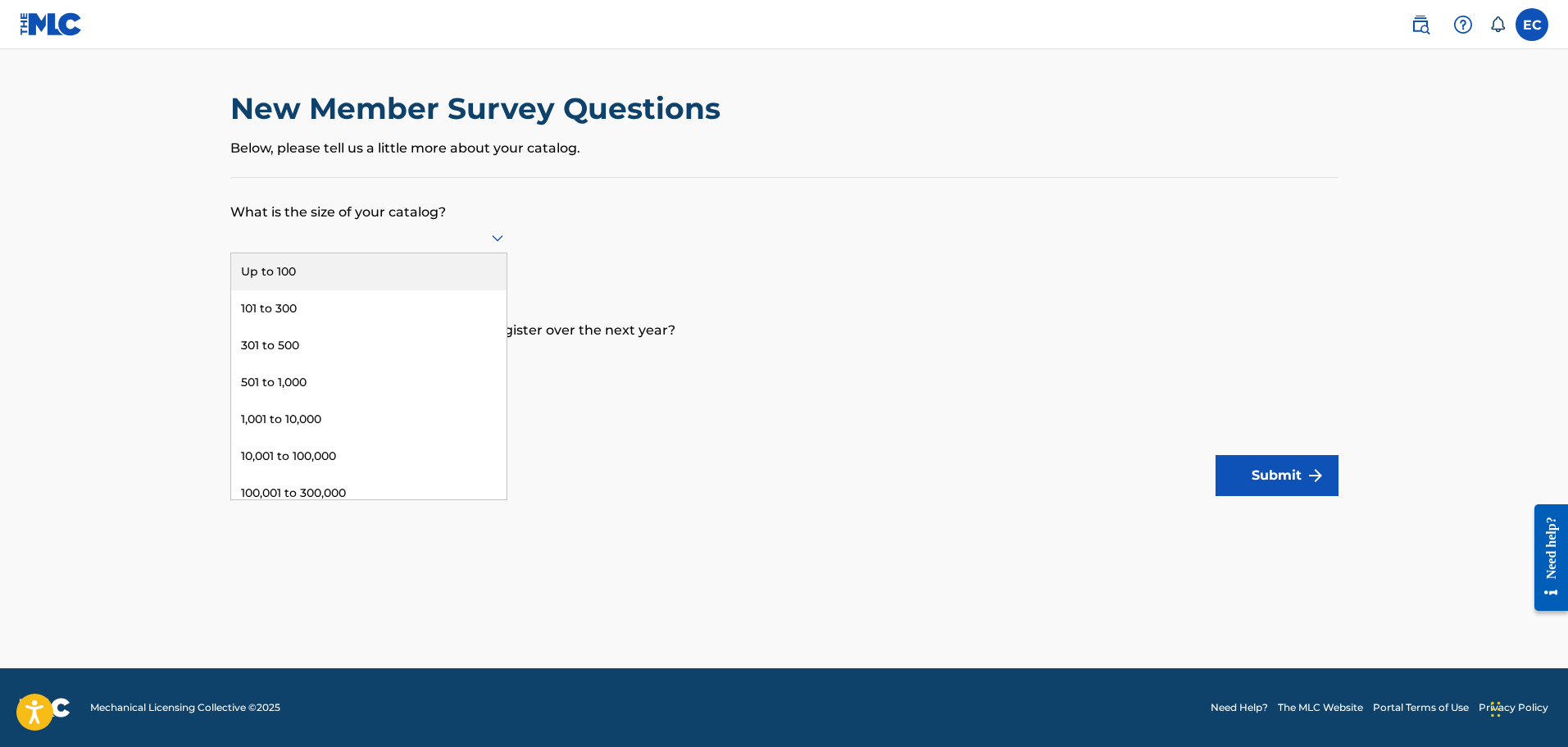
click at [381, 274] on div "Up to 100" at bounding box center [369, 272] width 276 height 36
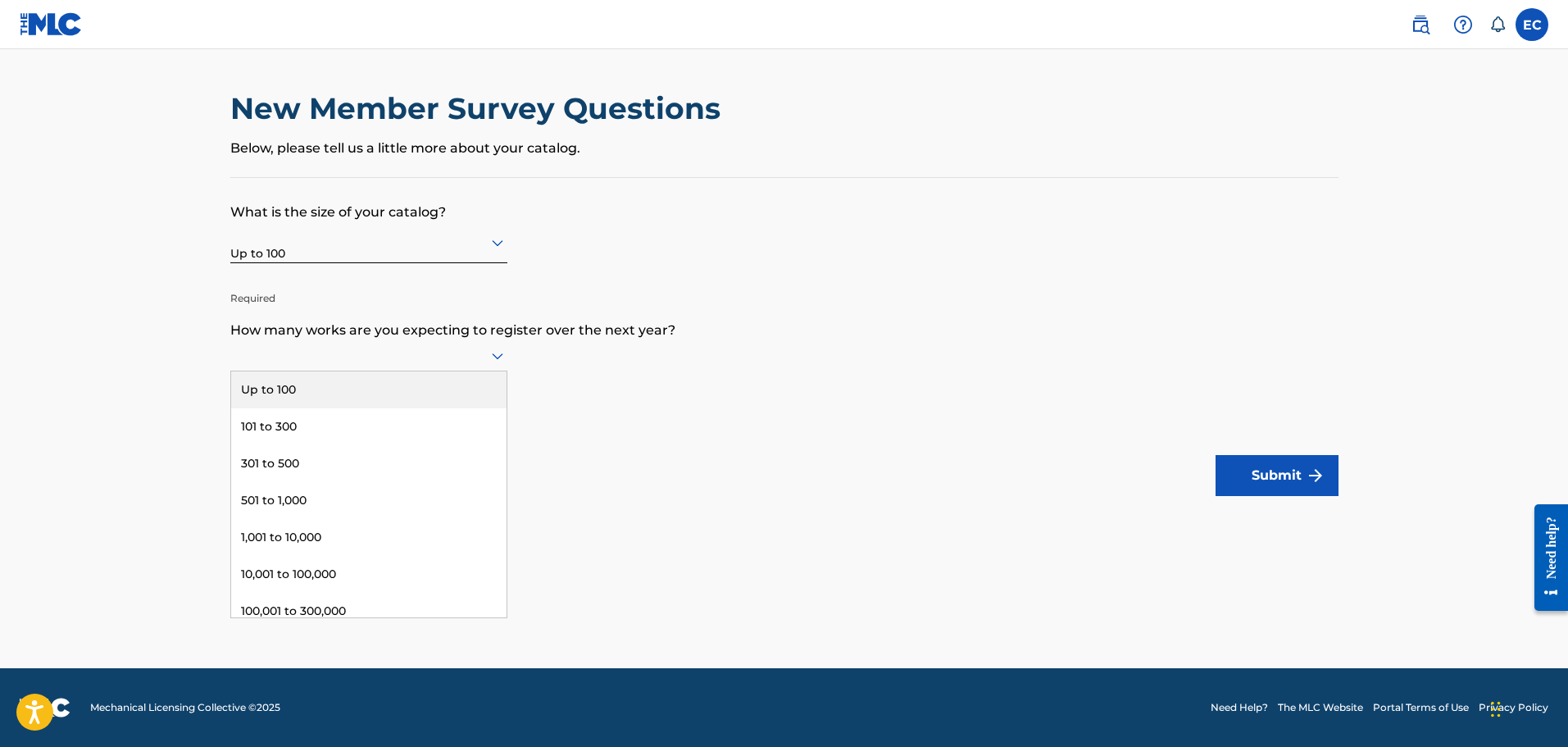
click at [378, 367] on div at bounding box center [369, 355] width 277 height 31
click at [369, 375] on div "Up to 100" at bounding box center [369, 390] width 276 height 36
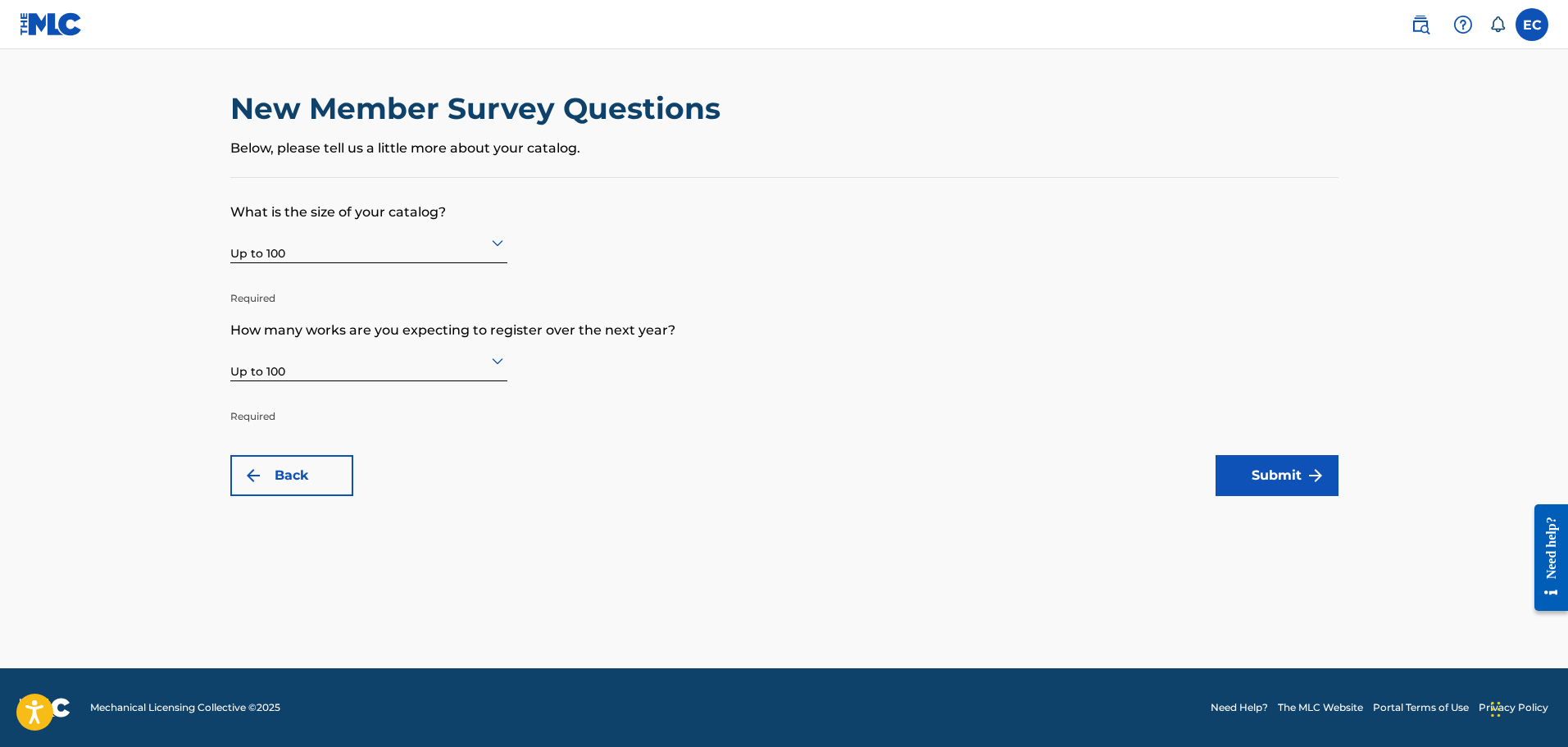
click at [1281, 479] on button "Submit" at bounding box center [1277, 475] width 123 height 41
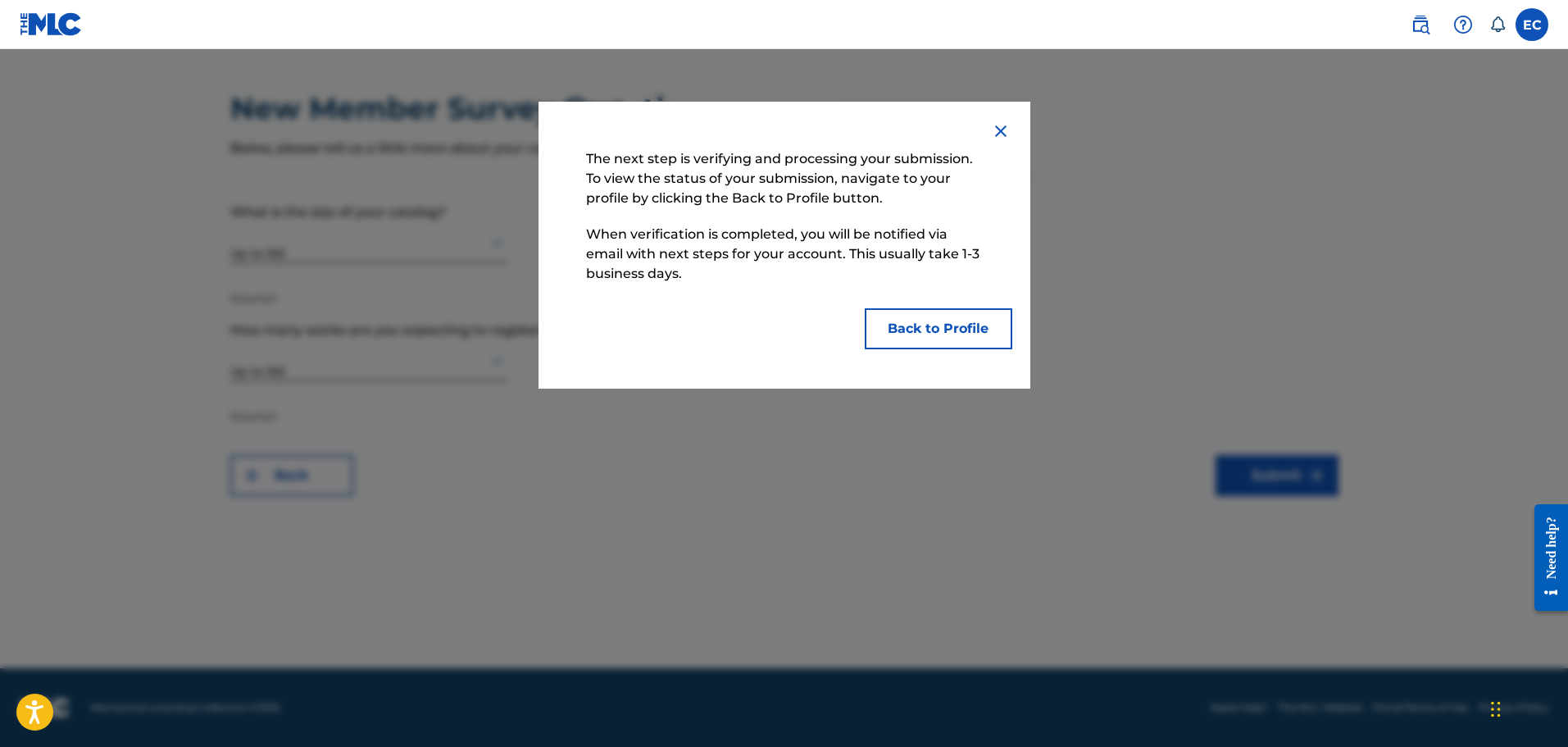
click at [942, 330] on button "Back to Profile" at bounding box center [939, 328] width 148 height 41
